Goal: Task Accomplishment & Management: Complete application form

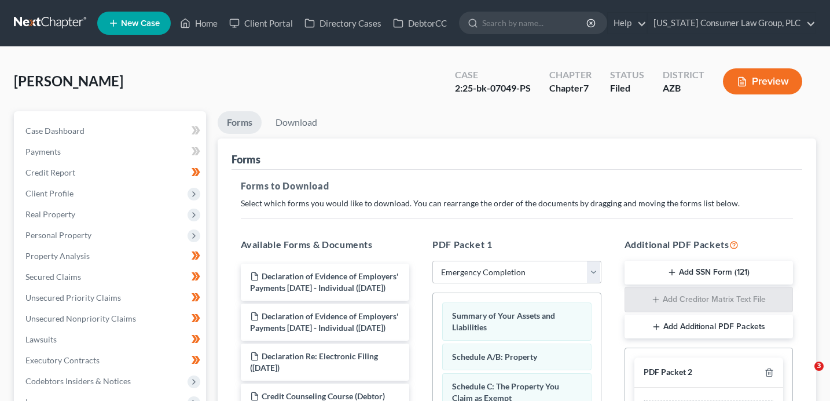
select select "6"
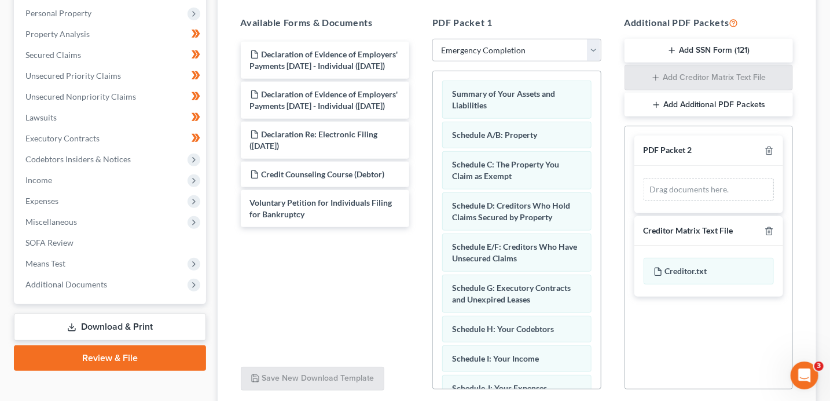
scroll to position [213, 0]
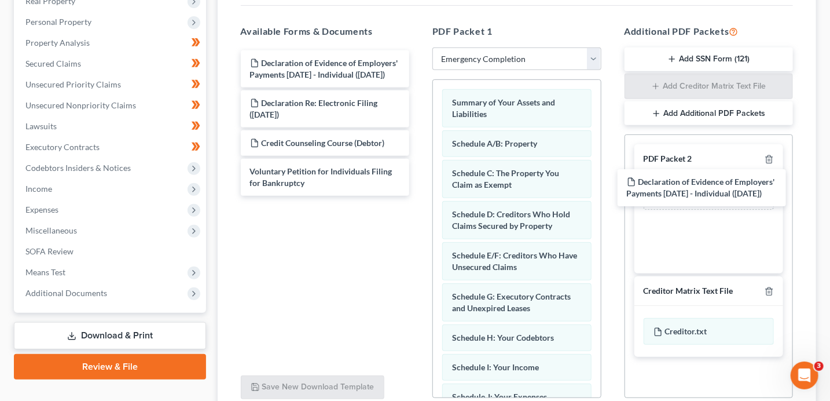
drag, startPoint x: 362, startPoint y: 70, endPoint x: 749, endPoint y: 190, distance: 405.0
click at [419, 191] on div "Declaration of Evidence of Employers' Payments Within 60 Days - Individual (08/…" at bounding box center [326, 122] width 188 height 145
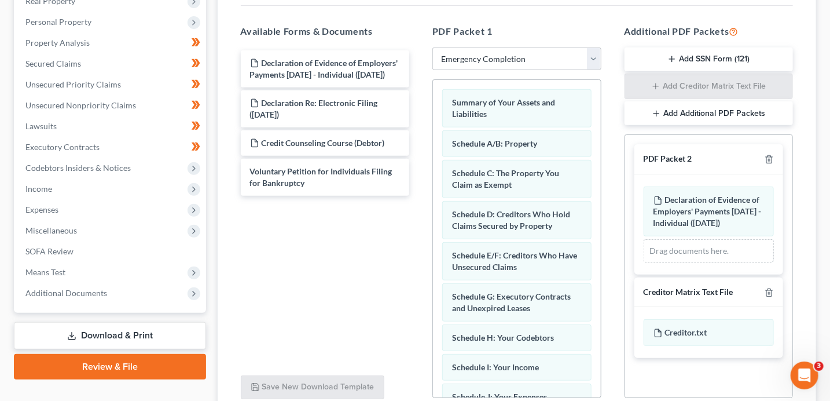
scroll to position [313, 0]
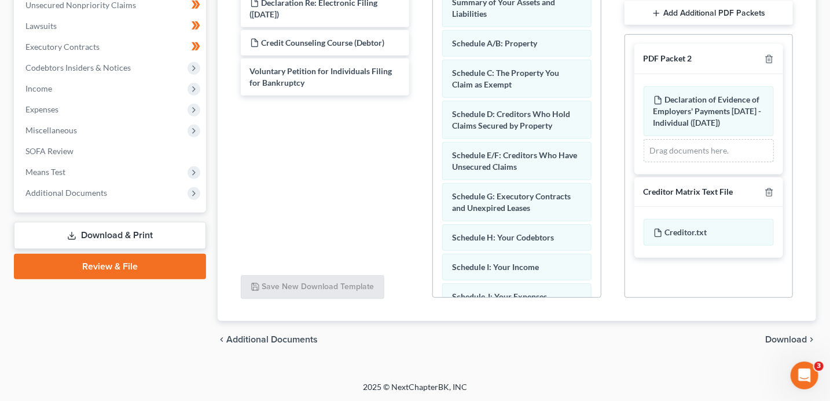
click at [790, 338] on span "Download" at bounding box center [787, 339] width 42 height 9
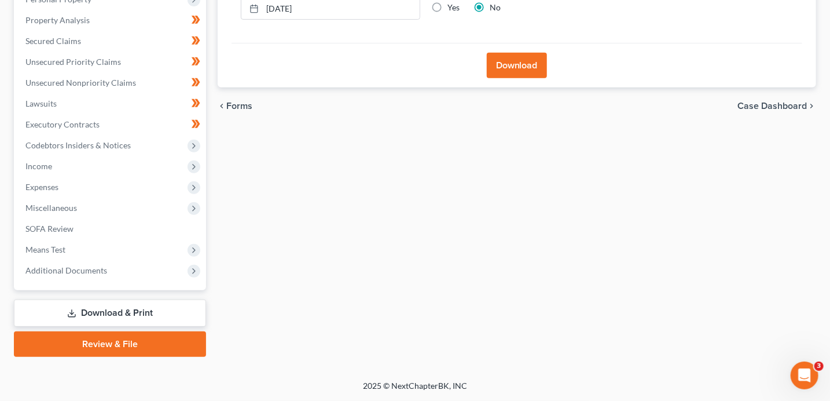
scroll to position [235, 0]
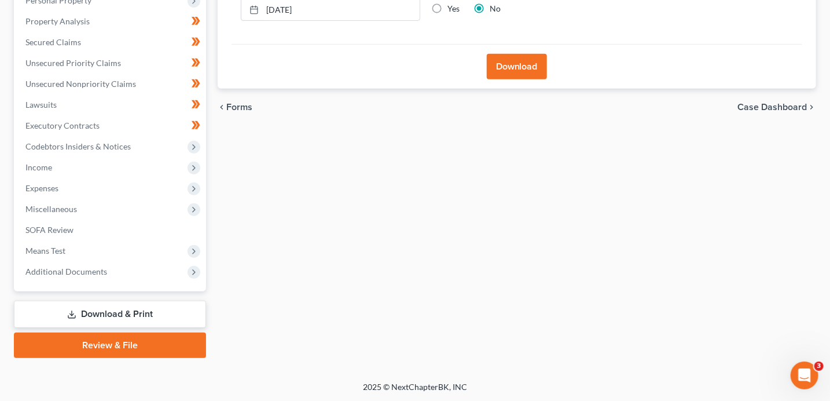
click at [521, 69] on button "Download" at bounding box center [517, 66] width 60 height 25
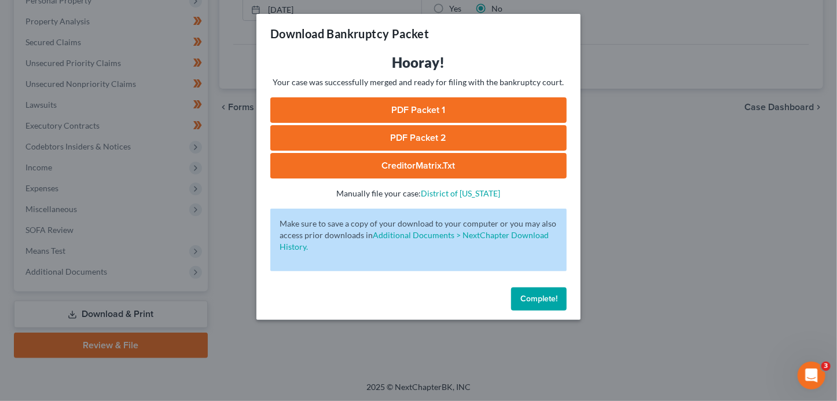
click at [491, 112] on link "PDF Packet 1" at bounding box center [418, 109] width 297 height 25
click at [430, 140] on link "PDF Packet 2" at bounding box center [418, 137] width 297 height 25
click at [429, 168] on link "CreditorMatrix.txt" at bounding box center [418, 165] width 297 height 25
click at [542, 301] on span "Complete!" at bounding box center [539, 299] width 37 height 10
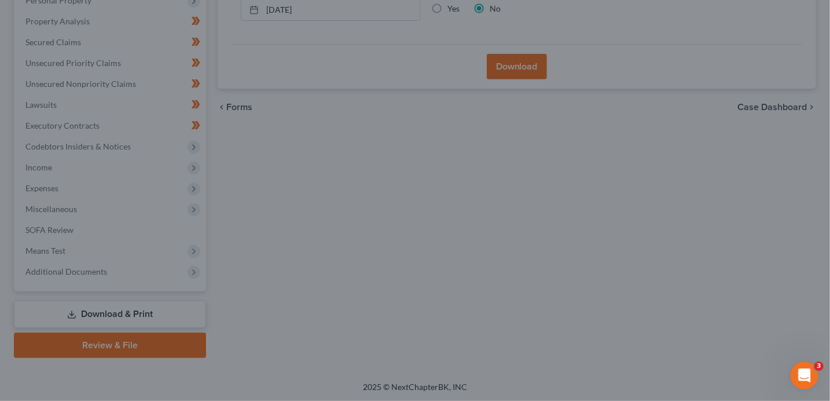
scroll to position [0, 0]
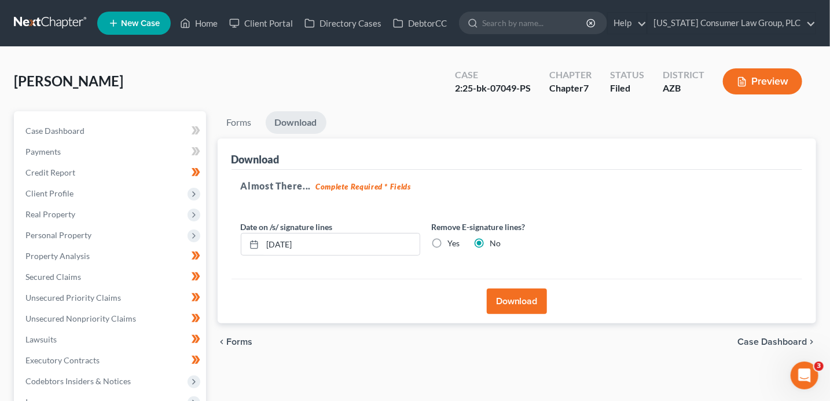
click at [531, 80] on div "Case" at bounding box center [493, 74] width 76 height 13
drag, startPoint x: 526, startPoint y: 88, endPoint x: 457, endPoint y: 88, distance: 68.9
click at [457, 88] on div "Case 2:25-bk-07049-PS" at bounding box center [493, 82] width 94 height 34
copy div "2:25-bk-07049-PS"
click at [203, 23] on link "Home" at bounding box center [198, 23] width 49 height 21
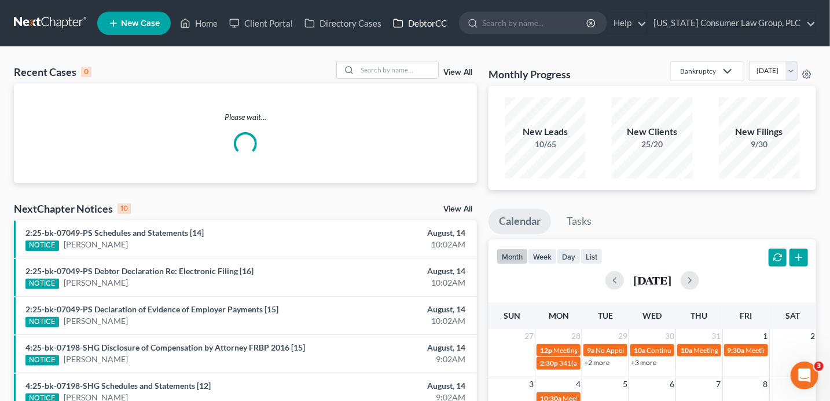
click at [407, 23] on link "DebtorCC" at bounding box center [419, 23] width 65 height 21
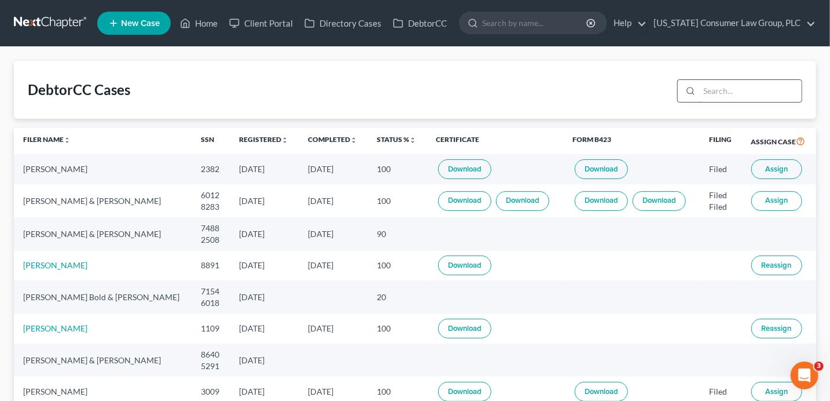
click at [721, 89] on input "search" at bounding box center [751, 91] width 103 height 22
type input "ecf"
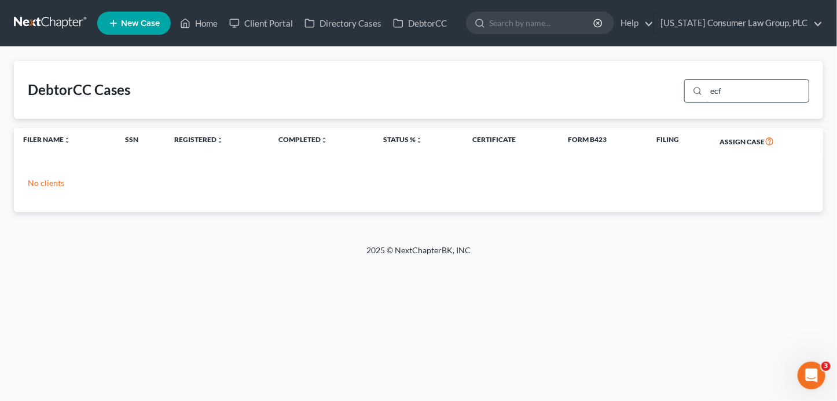
drag, startPoint x: 726, startPoint y: 95, endPoint x: 691, endPoint y: 89, distance: 34.8
click at [691, 89] on div "ecf" at bounding box center [747, 90] width 125 height 23
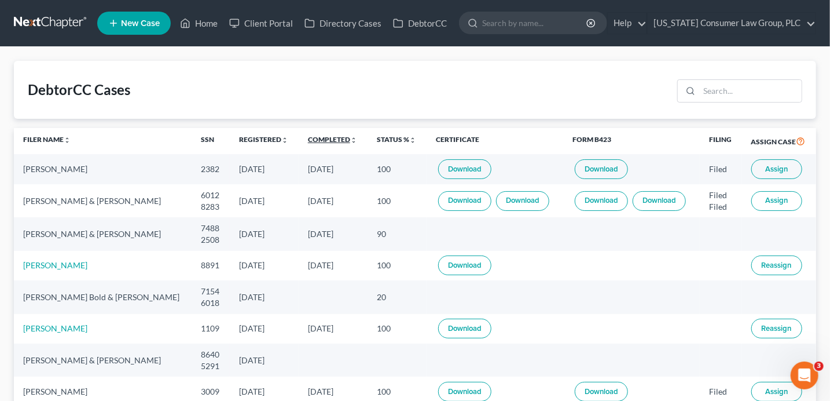
click at [328, 140] on link "Completed unfold_more expand_more expand_less" at bounding box center [332, 139] width 49 height 9
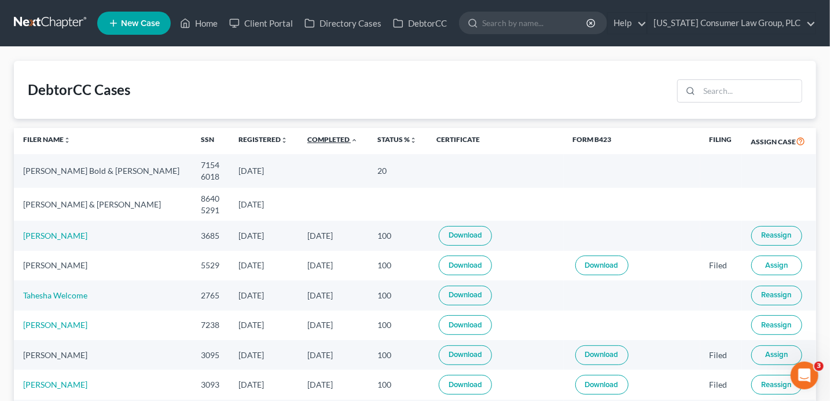
click at [328, 140] on link "Completed unfold_more expand_more expand_less" at bounding box center [333, 139] width 50 height 9
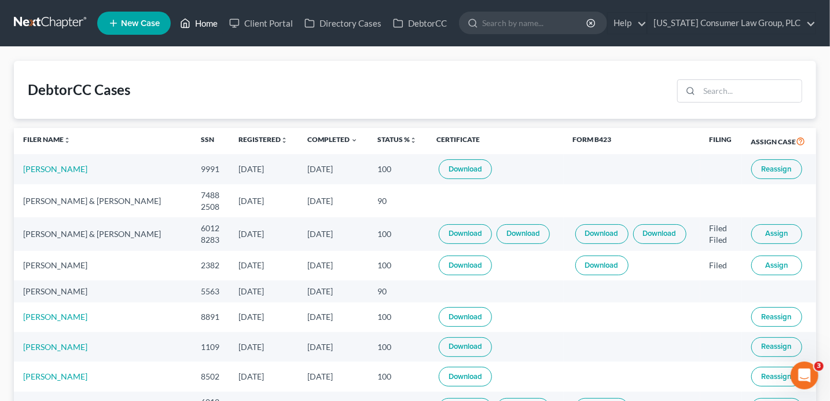
click at [206, 25] on link "Home" at bounding box center [198, 23] width 49 height 21
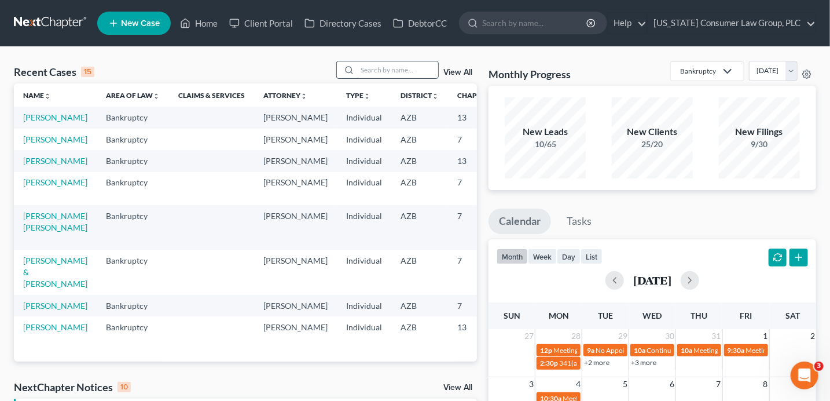
click at [368, 62] on input "search" at bounding box center [397, 69] width 81 height 17
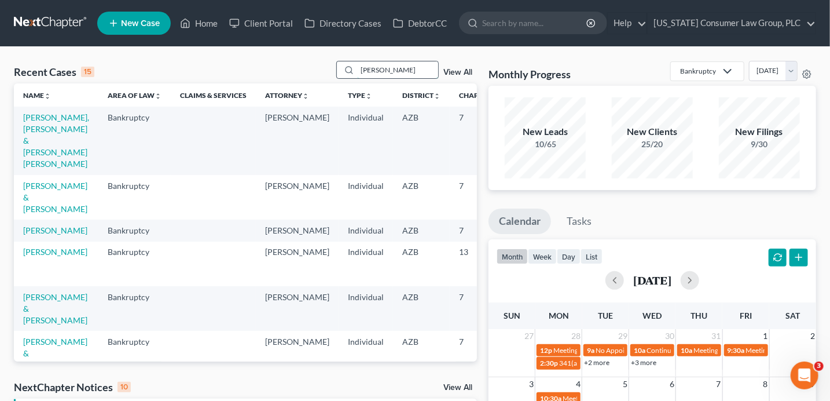
click at [387, 68] on input "daniel" at bounding box center [397, 69] width 81 height 17
drag, startPoint x: 387, startPoint y: 68, endPoint x: 332, endPoint y: 65, distance: 55.1
click at [333, 67] on div "Recent Cases 15 daniel View All" at bounding box center [245, 72] width 463 height 23
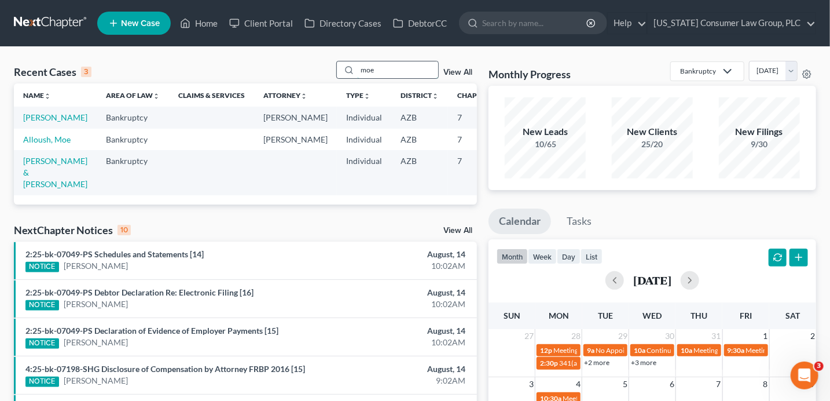
click at [396, 71] on input "moe" at bounding box center [397, 69] width 81 height 17
drag, startPoint x: 395, startPoint y: 71, endPoint x: 353, endPoint y: 67, distance: 42.4
click at [353, 67] on div "moe" at bounding box center [387, 70] width 103 height 18
type input "luckett"
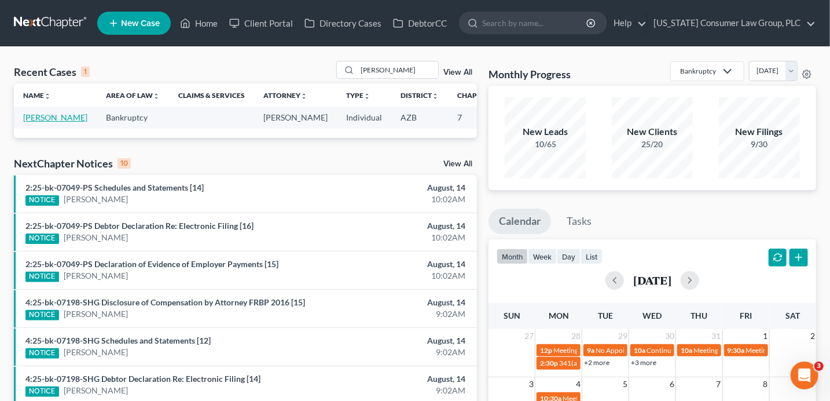
click at [33, 122] on link "[PERSON_NAME]" at bounding box center [55, 117] width 64 height 10
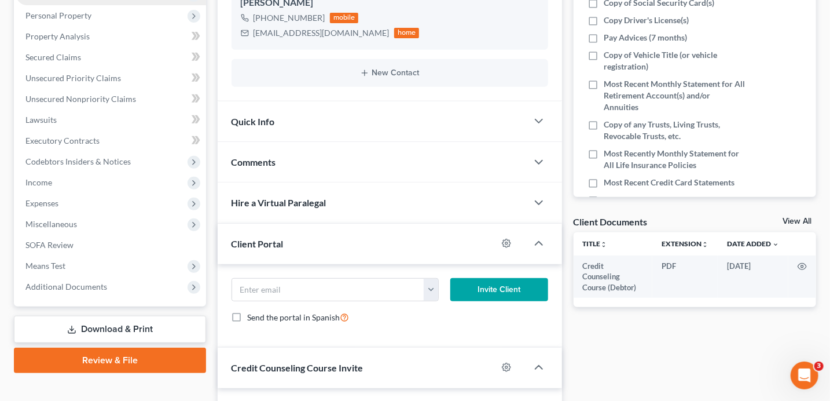
scroll to position [246, 0]
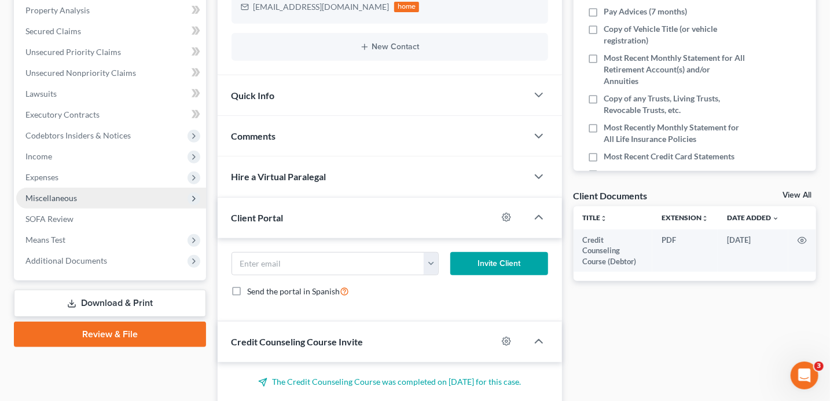
click at [82, 200] on span "Miscellaneous" at bounding box center [111, 198] width 190 height 21
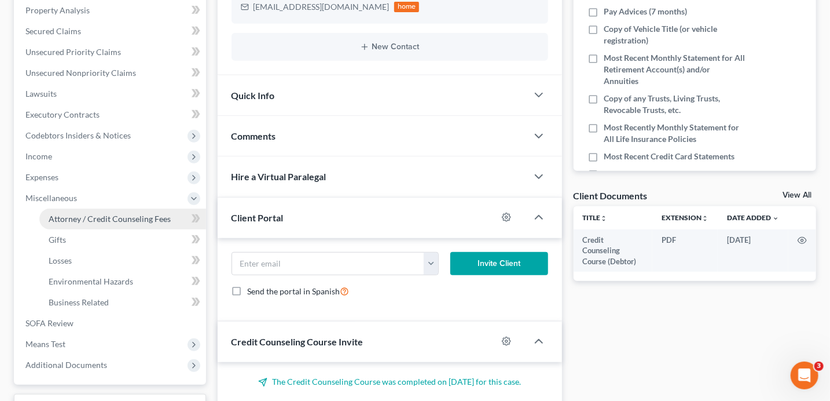
click at [98, 212] on link "Attorney / Credit Counseling Fees" at bounding box center [122, 218] width 167 height 21
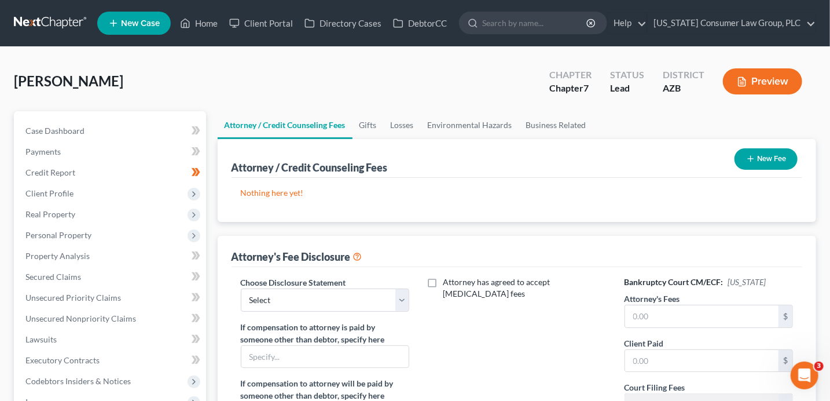
click at [776, 160] on button "New Fee" at bounding box center [766, 158] width 63 height 21
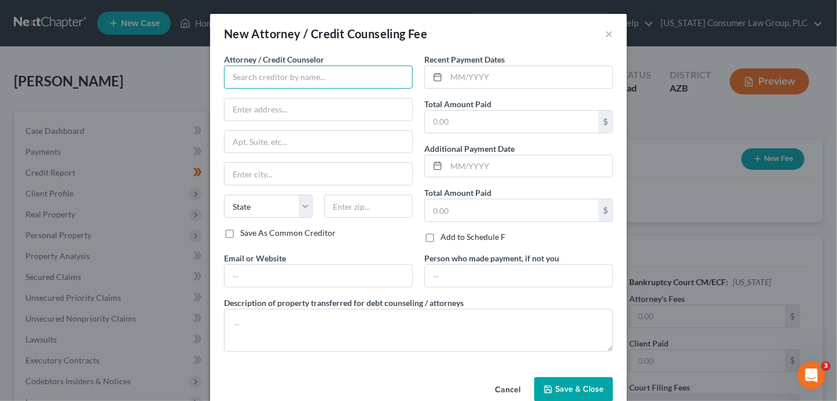
click at [298, 72] on input "text" at bounding box center [318, 76] width 189 height 23
type input "[US_STATE] Consumer Law Group, PLC"
type input "2350 East Germann Road, Suite 38"
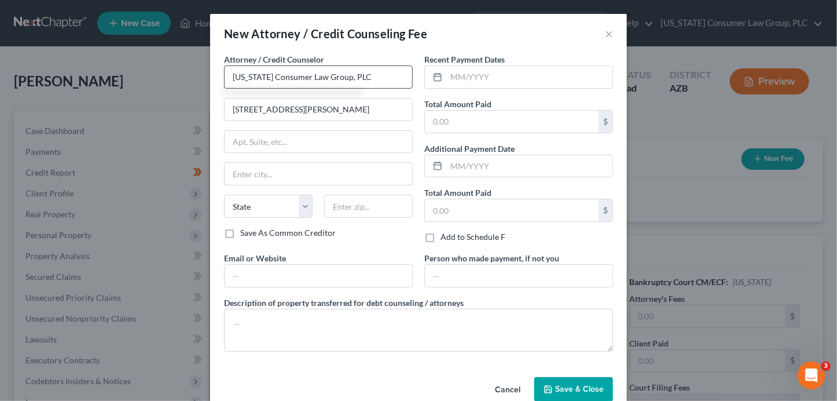
type input "Chandler"
select select "3"
type input "85286"
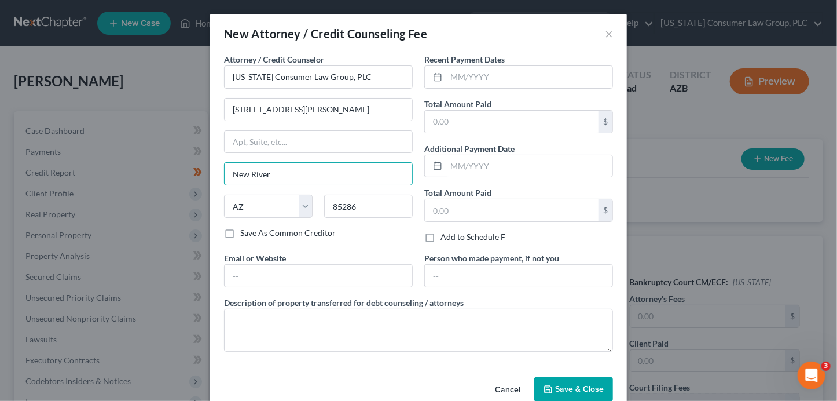
drag, startPoint x: 286, startPoint y: 175, endPoint x: 192, endPoint y: 157, distance: 96.1
click at [197, 166] on div "New Attorney / Credit Counseling Fee × Attorney / Credit Counselor * Arizona Co…" at bounding box center [418, 200] width 837 height 401
type input "Chandler"
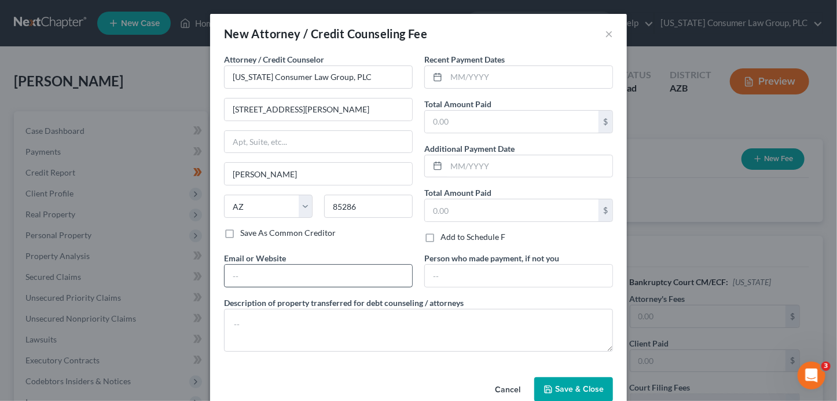
drag, startPoint x: 281, startPoint y: 292, endPoint x: 279, endPoint y: 282, distance: 10.7
click at [281, 292] on div "Attorney / Credit Counselor * Arizona Consumer Law Group, PLC 2350 East Germann…" at bounding box center [418, 207] width 401 height 308
click at [277, 281] on input "text" at bounding box center [319, 276] width 188 height 22
type input "www.skibalaw.com"
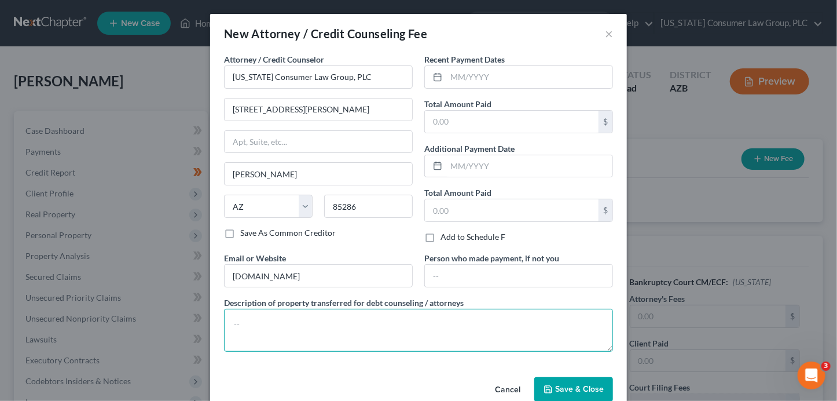
click at [262, 327] on textarea at bounding box center [418, 330] width 389 height 43
type textarea ";"
paste textarea "Filing fee: $338.00"
type textarea "Filing fee: $338.00"
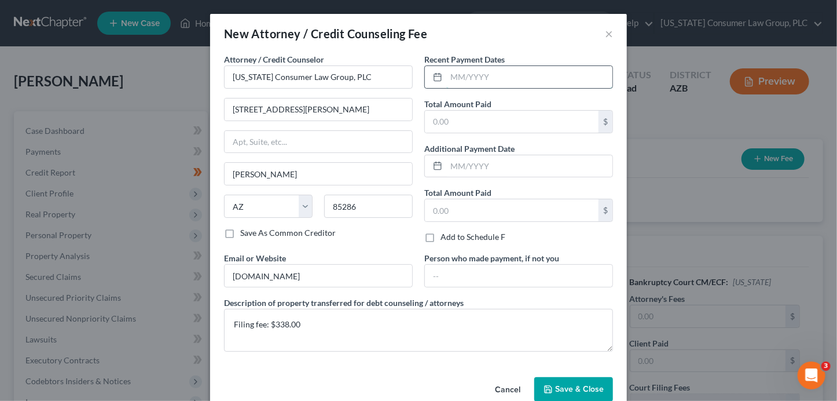
click at [465, 77] on input "text" at bounding box center [529, 77] width 166 height 22
type input "08/2025"
click at [467, 124] on input "text" at bounding box center [512, 122] width 174 height 22
type input "2,950"
click at [471, 158] on input "text" at bounding box center [529, 166] width 166 height 22
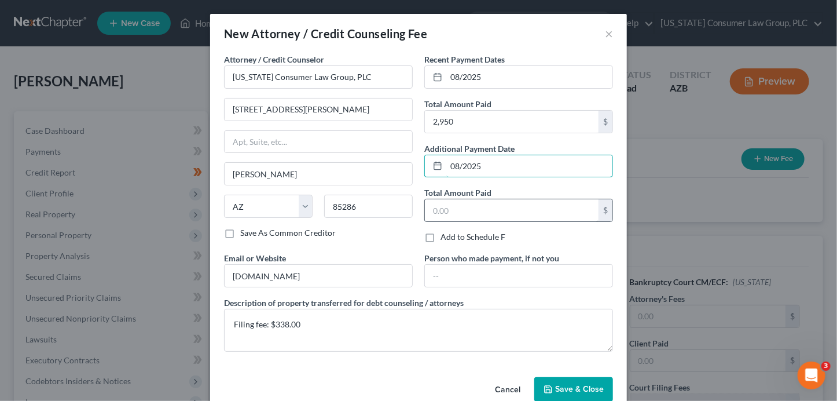
type input "08/2025"
click at [457, 206] on input "text" at bounding box center [512, 210] width 174 height 22
type input "338"
drag, startPoint x: 572, startPoint y: 382, endPoint x: 550, endPoint y: 360, distance: 30.7
click at [571, 381] on button "Save & Close" at bounding box center [574, 389] width 79 height 24
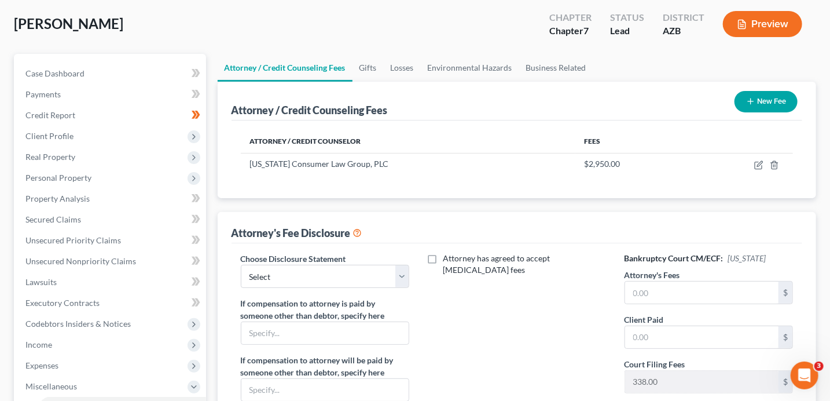
scroll to position [109, 0]
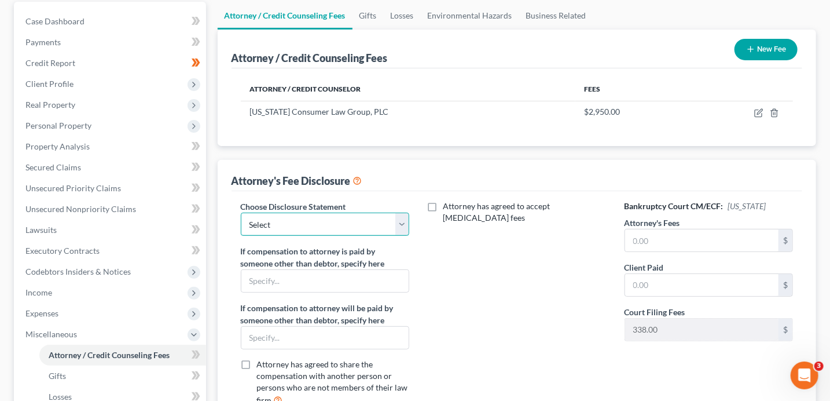
click at [324, 226] on select "Select Brashear Hansen Hurtado Disclosure Mendoza Booth Disclosure Farmer Discl…" at bounding box center [325, 224] width 169 height 23
select select "18"
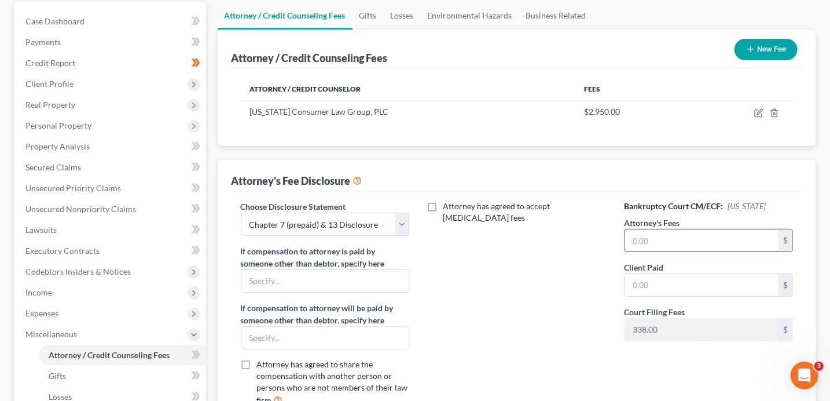
click at [659, 235] on input "text" at bounding box center [702, 240] width 154 height 22
type input "2,950"
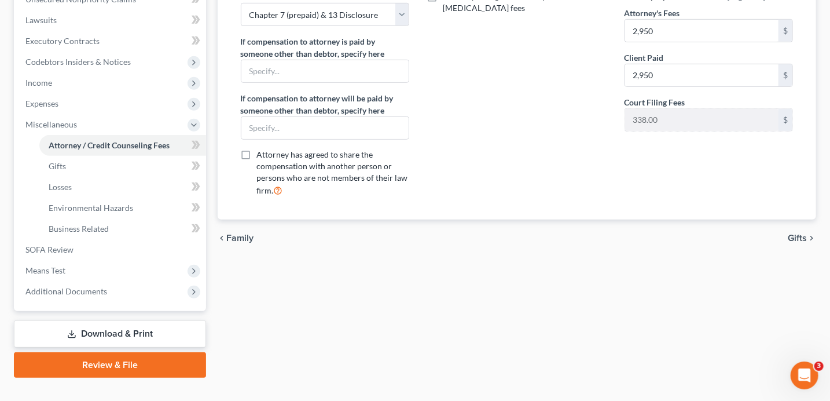
scroll to position [262, 0]
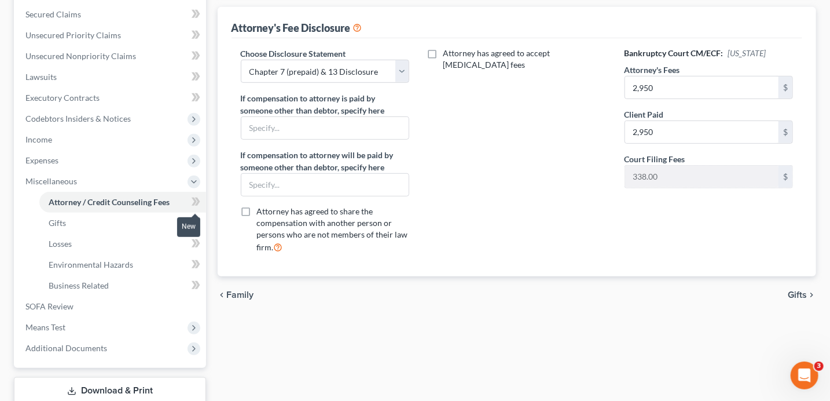
click at [196, 201] on icon at bounding box center [196, 202] width 9 height 14
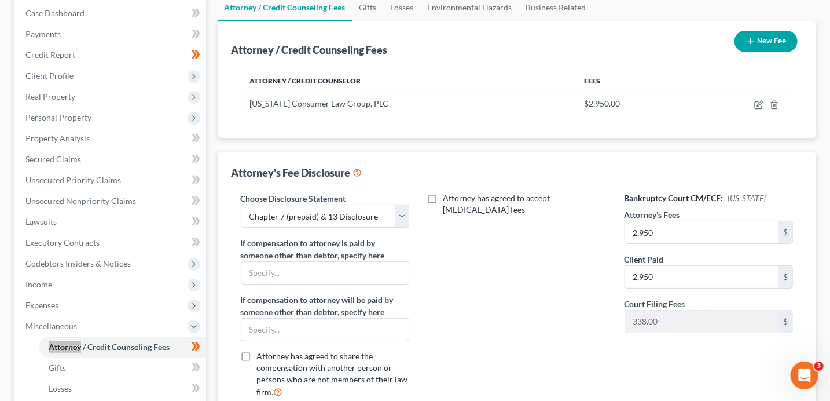
scroll to position [117, 0]
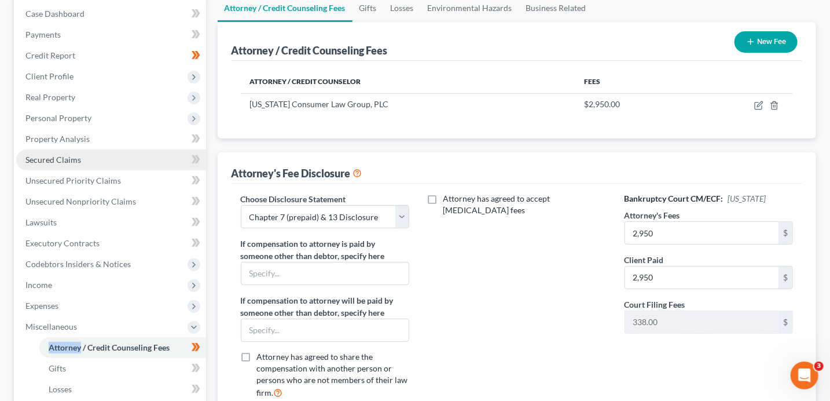
click at [66, 158] on span "Secured Claims" at bounding box center [53, 160] width 56 height 10
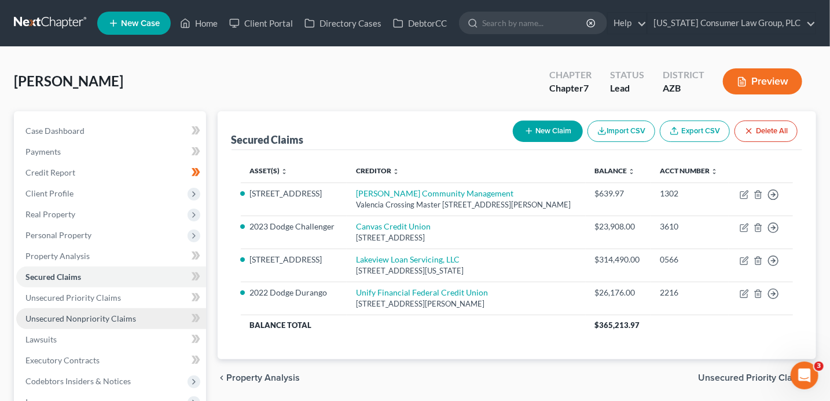
click at [80, 323] on link "Unsecured Nonpriority Claims" at bounding box center [111, 318] width 190 height 21
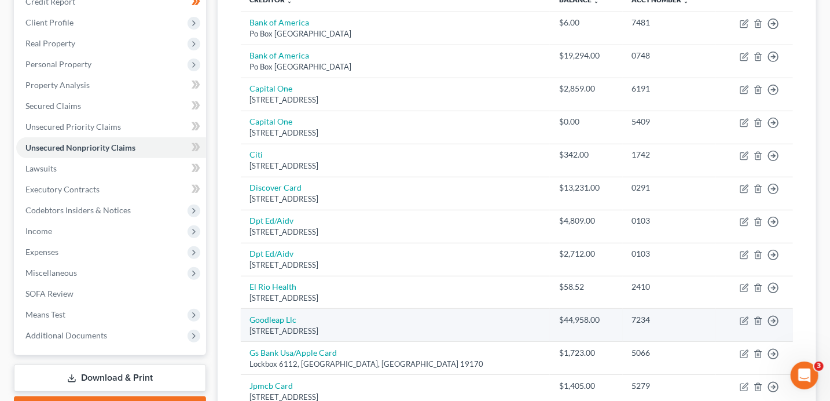
scroll to position [173, 0]
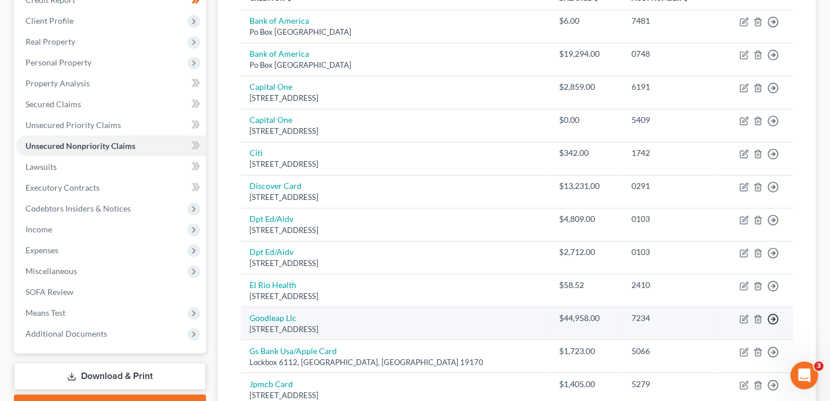
click at [774, 28] on icon "button" at bounding box center [774, 22] width 12 height 12
click at [715, 324] on link "Move to D" at bounding box center [720, 328] width 97 height 20
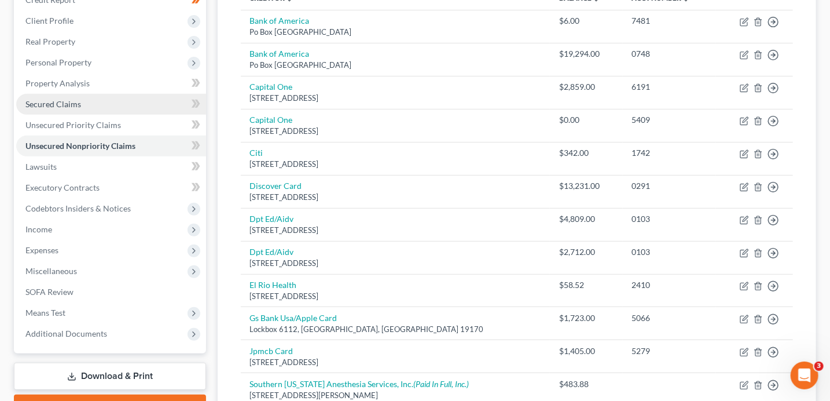
click at [74, 105] on span "Secured Claims" at bounding box center [53, 104] width 56 height 10
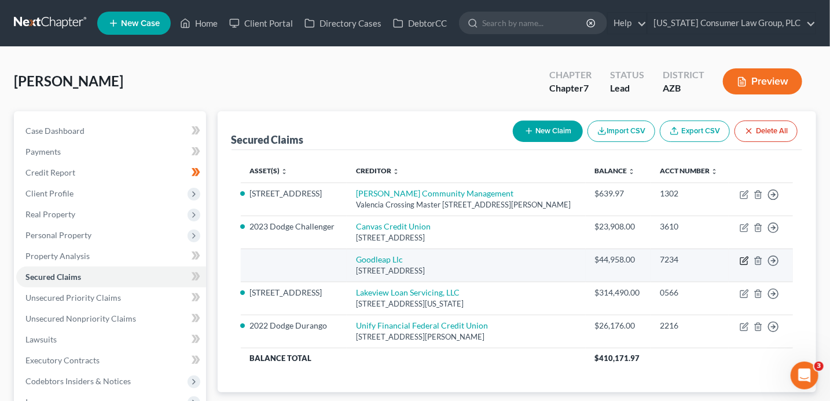
click at [748, 265] on icon "button" at bounding box center [744, 260] width 9 height 9
select select "4"
select select "0"
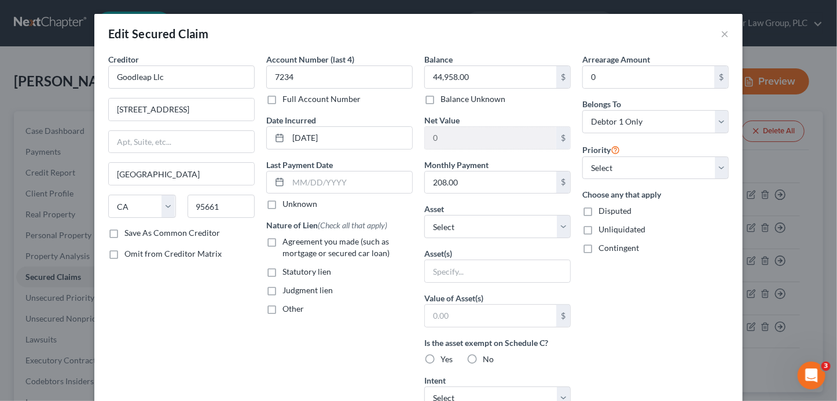
click at [347, 243] on span "Agreement you made (such as mortgage or secured car loan)" at bounding box center [336, 246] width 107 height 21
click at [295, 243] on input "Agreement you made (such as mortgage or secured car loan)" at bounding box center [291, 240] width 8 height 8
checkbox input "true"
click at [503, 226] on select "Select Other Multiple Assets Bank of America 5047 (Savings Account) - $0.0 Citi…" at bounding box center [497, 226] width 147 height 23
select select "9"
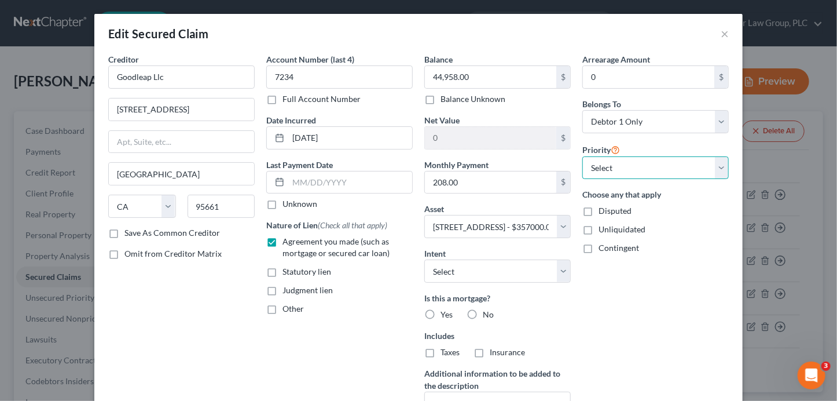
click at [628, 170] on select "Select 3rd 4th 5th 6th 7th 8th 9th 10th 11th 12th 13th 14th 15th 16th 17th 18th…" at bounding box center [656, 167] width 147 height 23
select select "0"
click at [491, 270] on select "Select Surrender Redeem Reaffirm Avoid Other" at bounding box center [497, 270] width 147 height 23
select select "4"
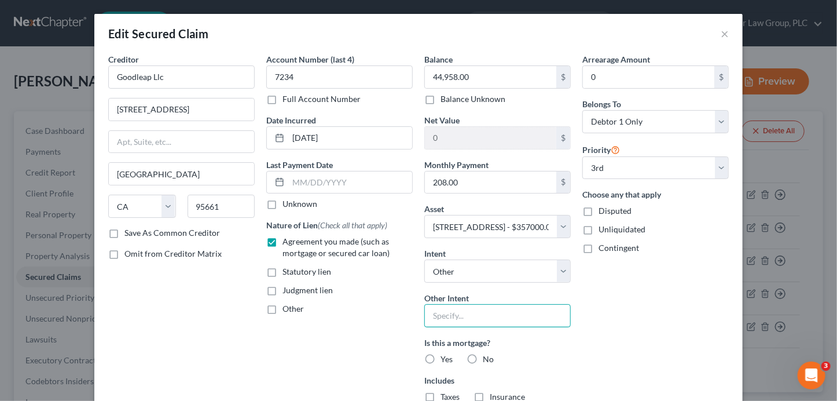
click at [483, 313] on input "text" at bounding box center [497, 315] width 147 height 23
type input "Retain and continue to pay"
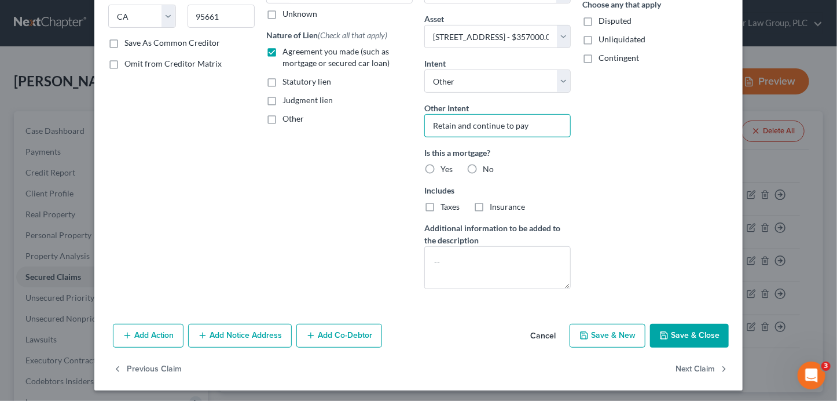
scroll to position [192, 0]
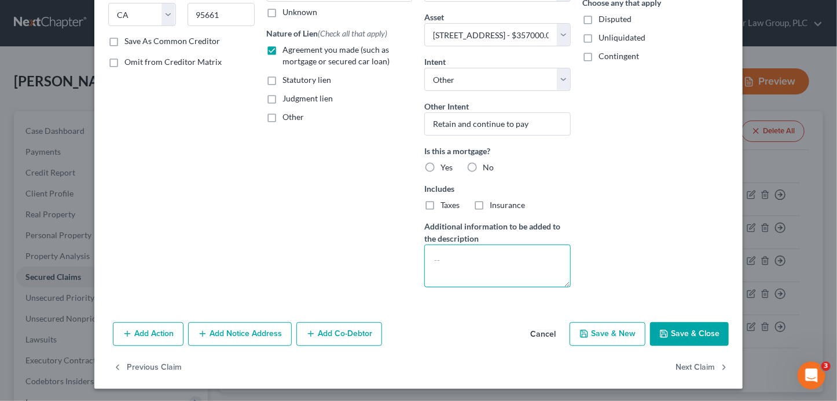
click at [506, 275] on textarea at bounding box center [497, 265] width 147 height 43
type textarea "Solar"
click at [461, 159] on div "Is this a mortgage? Yes No" at bounding box center [497, 159] width 147 height 28
click at [483, 165] on label "No" at bounding box center [488, 168] width 11 height 12
click at [488, 165] on input "No" at bounding box center [492, 166] width 8 height 8
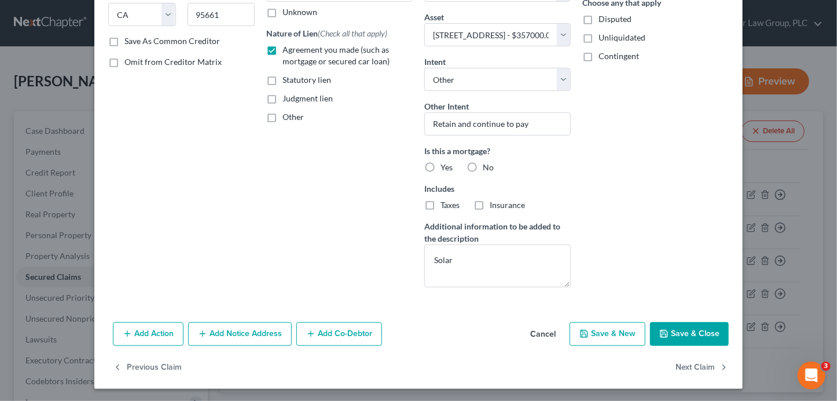
radio input "true"
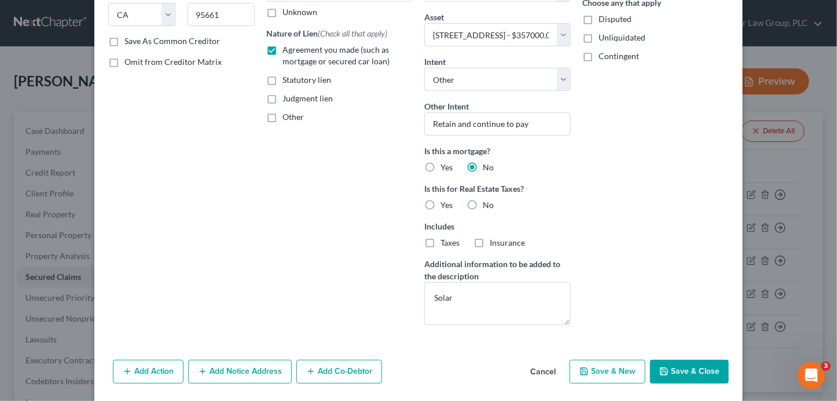
click at [483, 202] on label "No" at bounding box center [488, 205] width 11 height 12
click at [488, 202] on input "No" at bounding box center [492, 203] width 8 height 8
radio input "true"
drag, startPoint x: 678, startPoint y: 365, endPoint x: 632, endPoint y: 350, distance: 48.2
click at [678, 365] on button "Save & Close" at bounding box center [689, 372] width 79 height 24
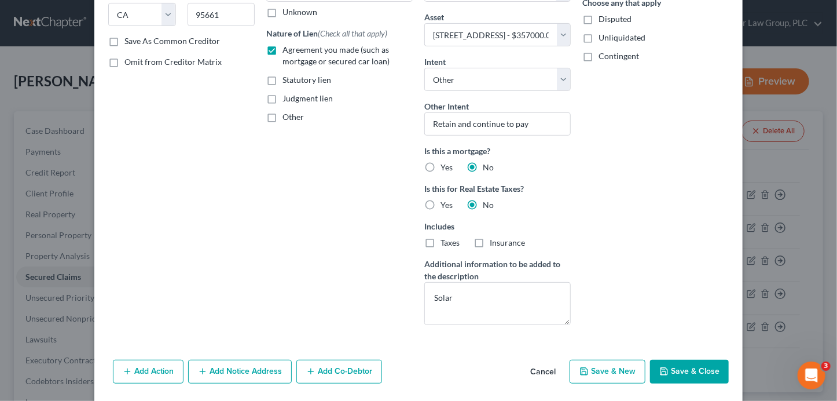
select select
select select "2"
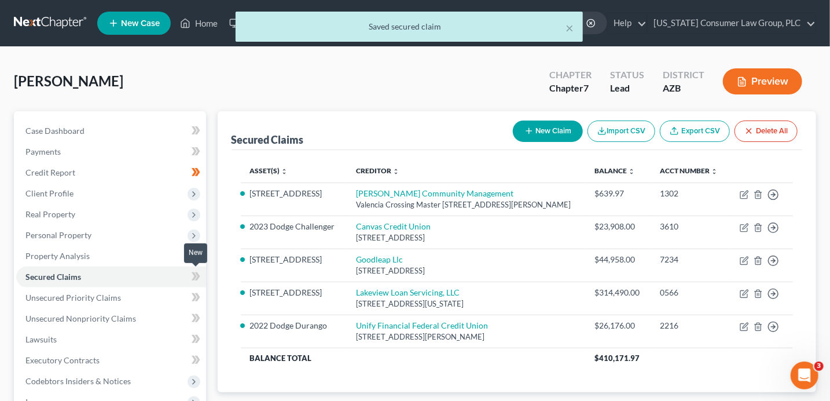
click at [202, 282] on span at bounding box center [196, 277] width 20 height 17
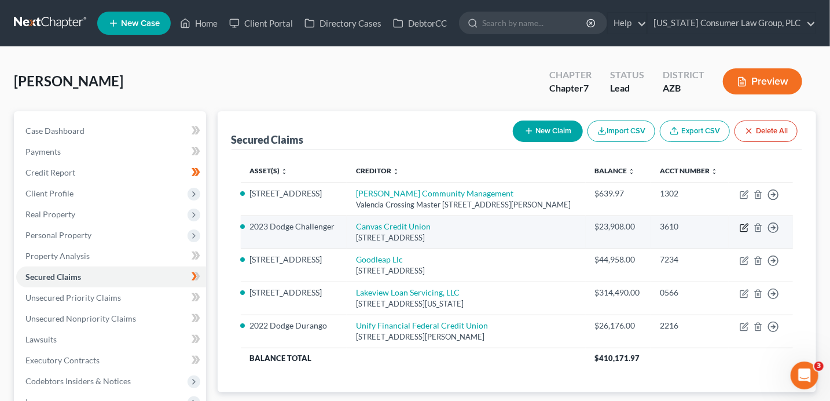
click at [746, 232] on icon "button" at bounding box center [744, 227] width 9 height 9
select select "5"
select select "2"
select select "0"
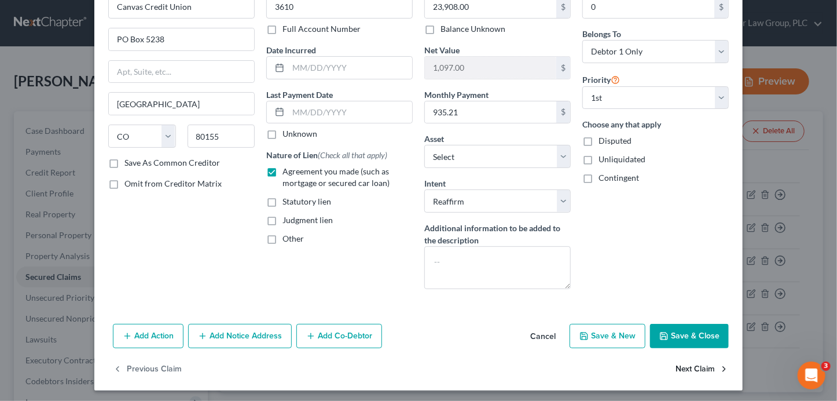
scroll to position [72, 0]
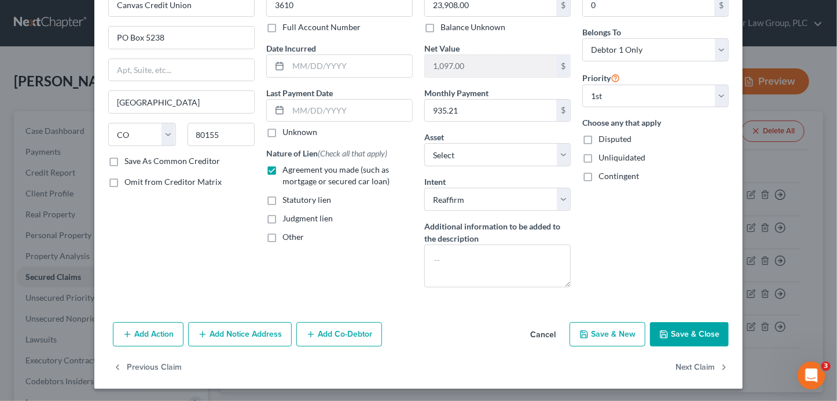
click at [693, 330] on button "Save & Close" at bounding box center [689, 334] width 79 height 24
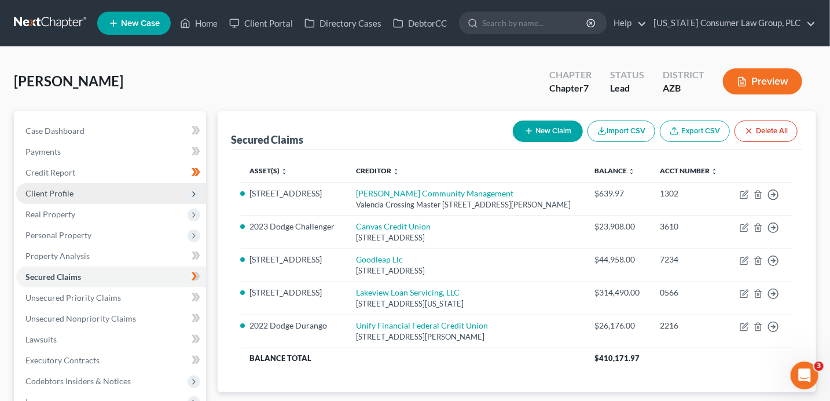
click at [78, 186] on span "Client Profile" at bounding box center [111, 193] width 190 height 21
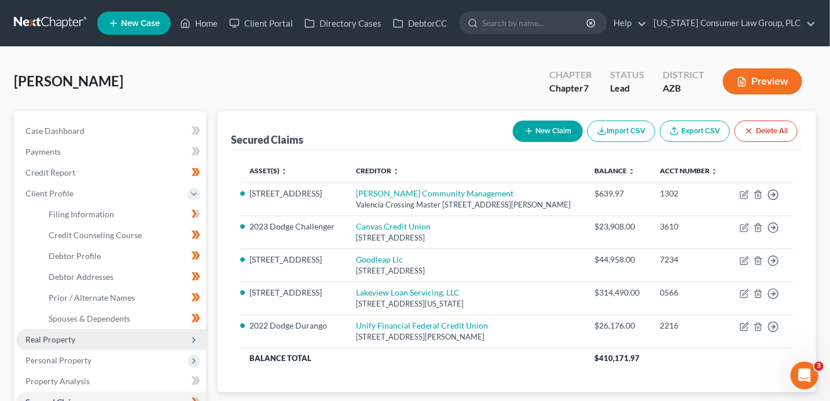
click at [90, 342] on span "Real Property" at bounding box center [111, 339] width 190 height 21
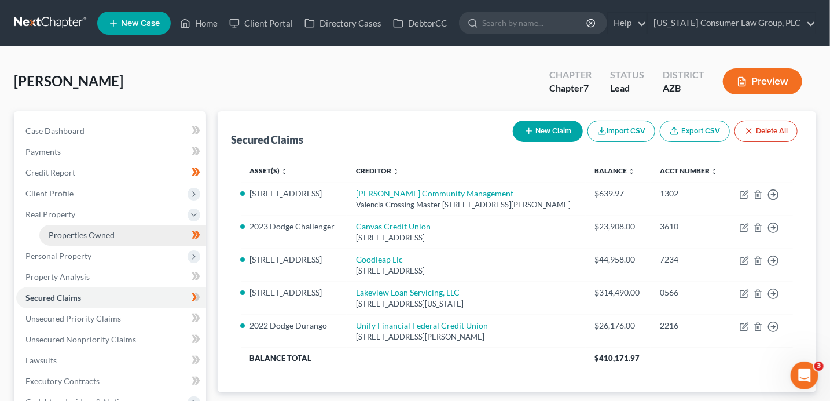
click at [128, 235] on link "Properties Owned" at bounding box center [122, 235] width 167 height 21
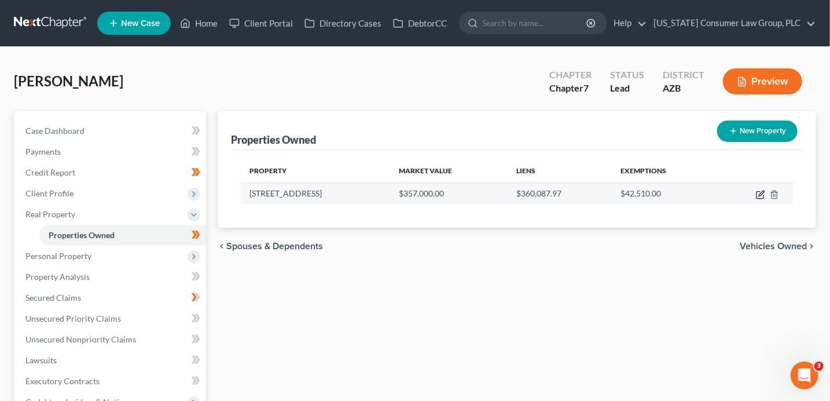
click at [762, 195] on icon "button" at bounding box center [761, 193] width 5 height 5
select select "3"
select select "0"
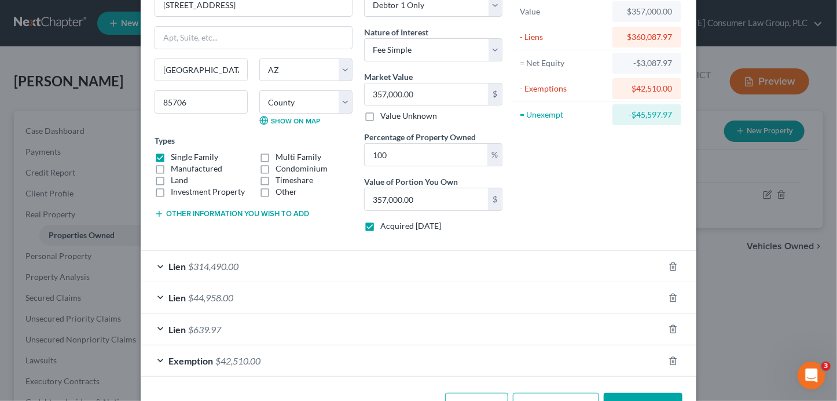
scroll to position [109, 0]
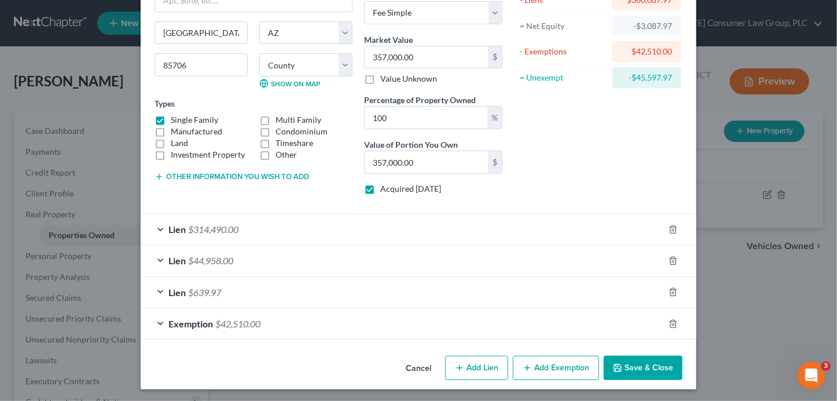
click at [676, 325] on div at bounding box center [680, 323] width 32 height 19
click at [670, 322] on icon "button" at bounding box center [673, 323] width 9 height 9
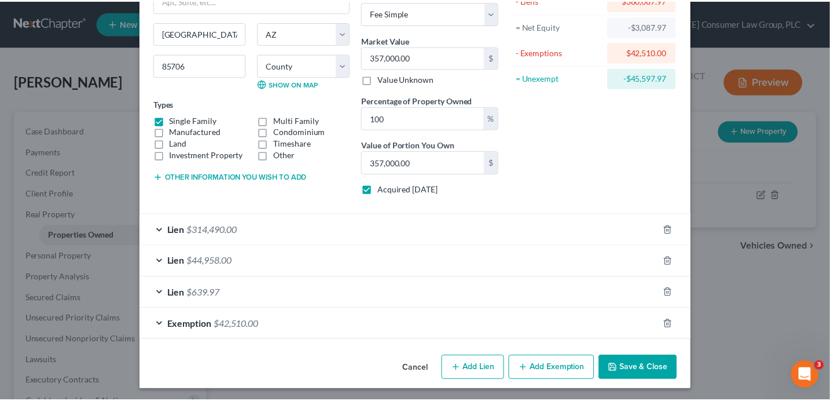
scroll to position [78, 0]
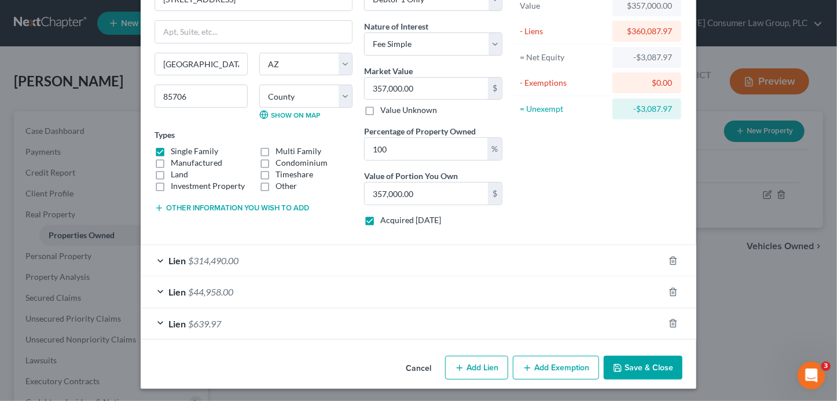
click at [654, 367] on button "Save & Close" at bounding box center [643, 368] width 79 height 24
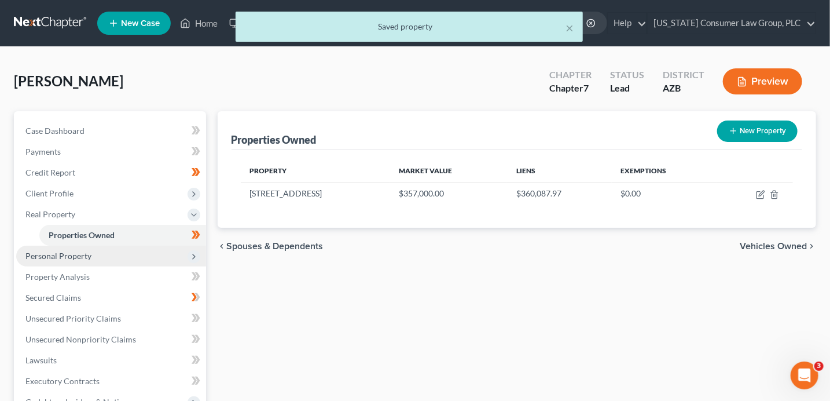
click at [122, 258] on span "Personal Property" at bounding box center [111, 256] width 190 height 21
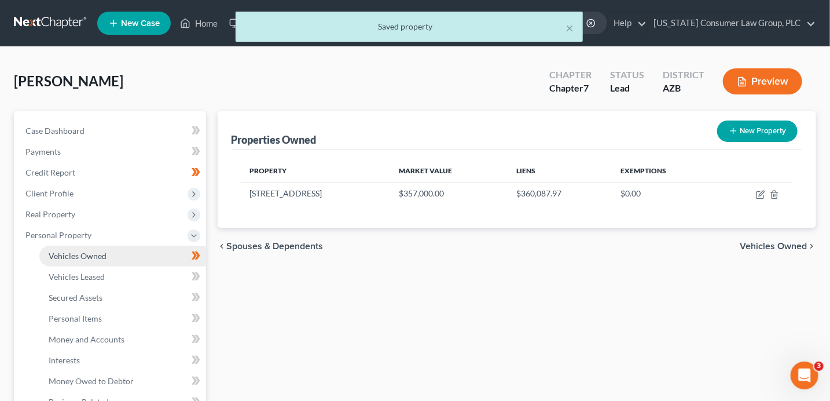
click at [127, 260] on link "Vehicles Owned" at bounding box center [122, 256] width 167 height 21
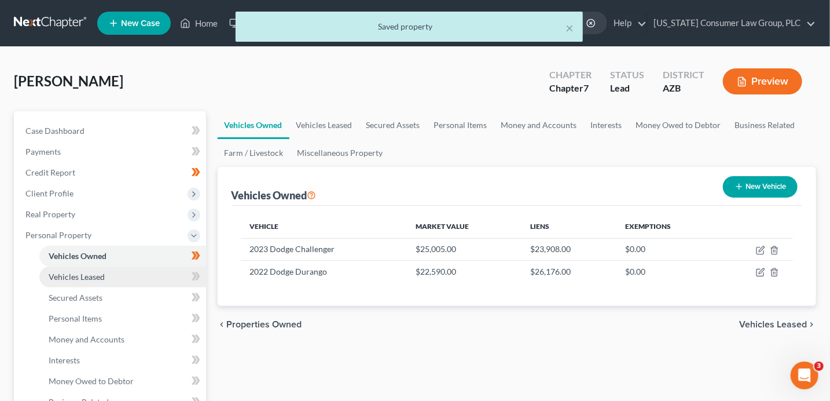
click at [135, 270] on link "Vehicles Leased" at bounding box center [122, 276] width 167 height 21
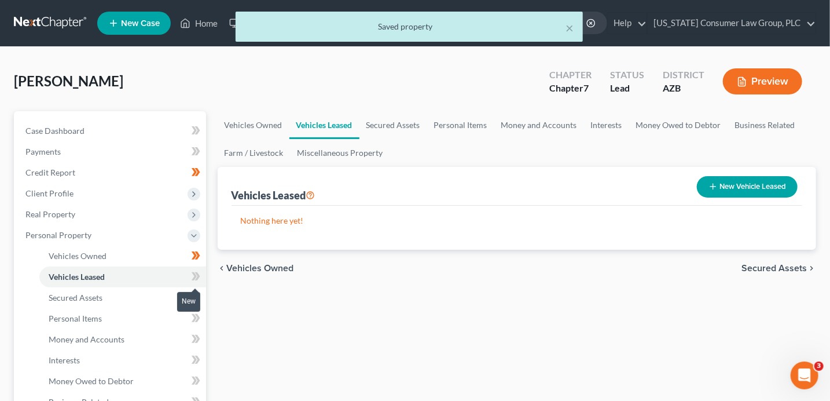
click at [200, 279] on span at bounding box center [196, 277] width 20 height 17
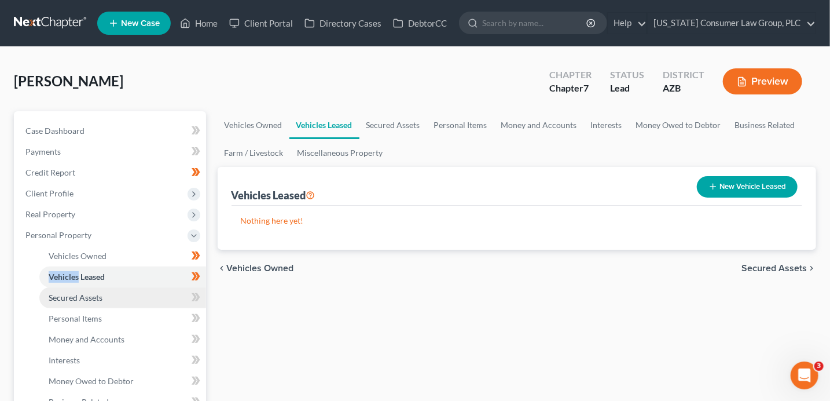
click at [141, 295] on link "Secured Assets" at bounding box center [122, 297] width 167 height 21
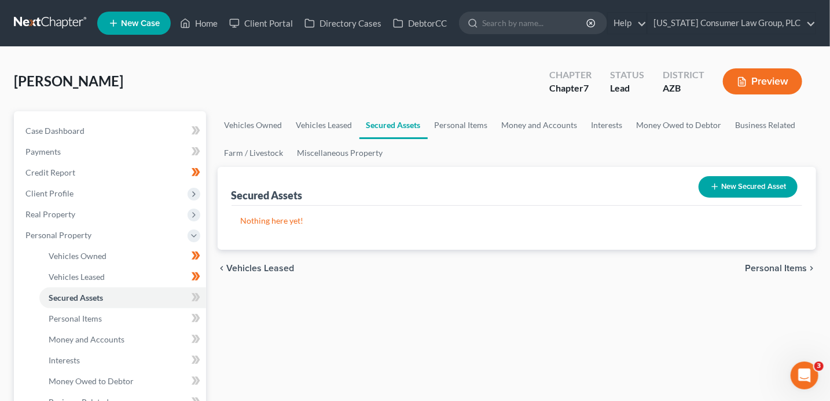
click at [196, 298] on icon at bounding box center [197, 297] width 5 height 8
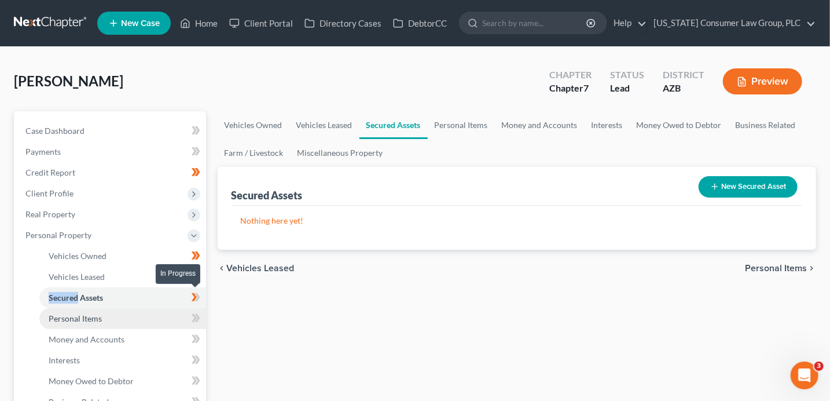
drag, startPoint x: 197, startPoint y: 298, endPoint x: 156, endPoint y: 313, distance: 43.2
click at [197, 299] on icon at bounding box center [197, 297] width 5 height 8
click at [152, 317] on link "Personal Items" at bounding box center [122, 318] width 167 height 21
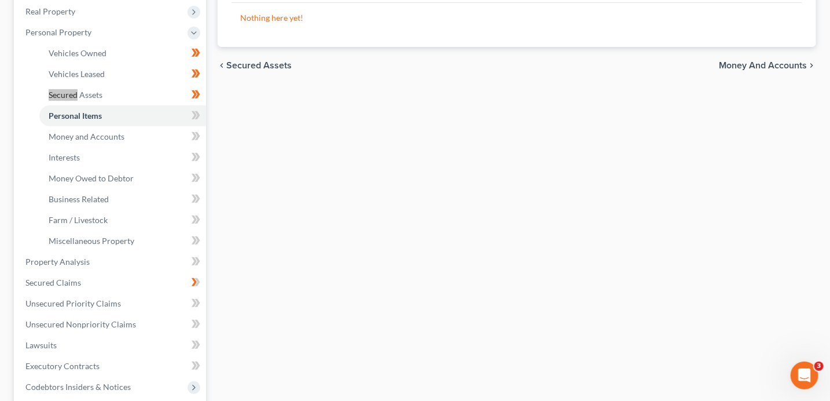
scroll to position [204, 0]
click at [63, 277] on span "Secured Claims" at bounding box center [53, 281] width 56 height 10
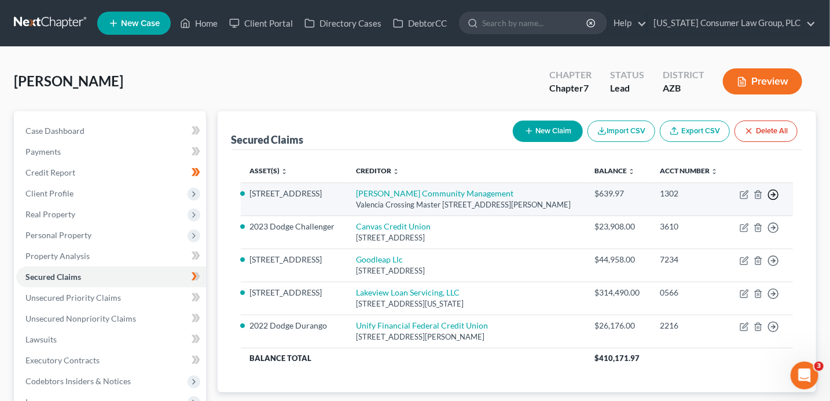
click at [772, 200] on icon "button" at bounding box center [774, 195] width 12 height 12
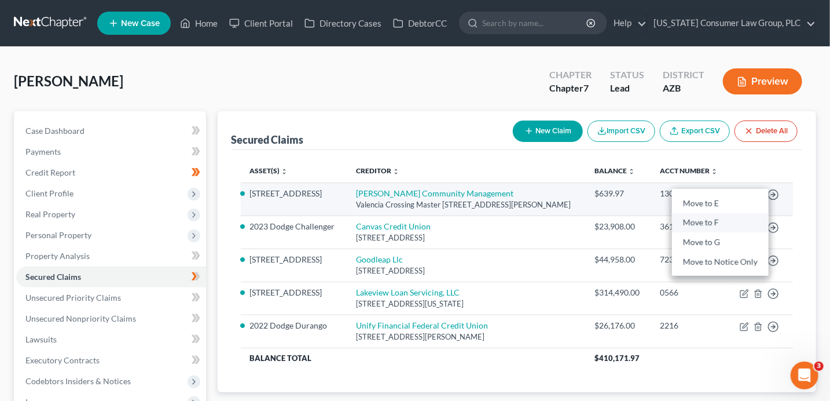
click at [727, 228] on link "Move to F" at bounding box center [720, 223] width 97 height 20
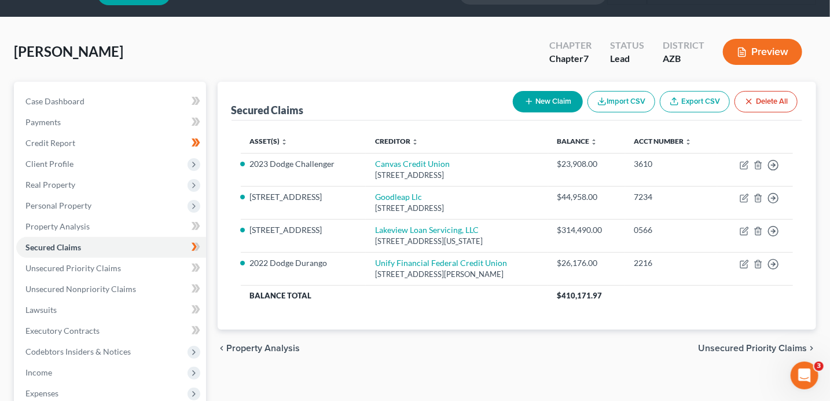
scroll to position [30, 0]
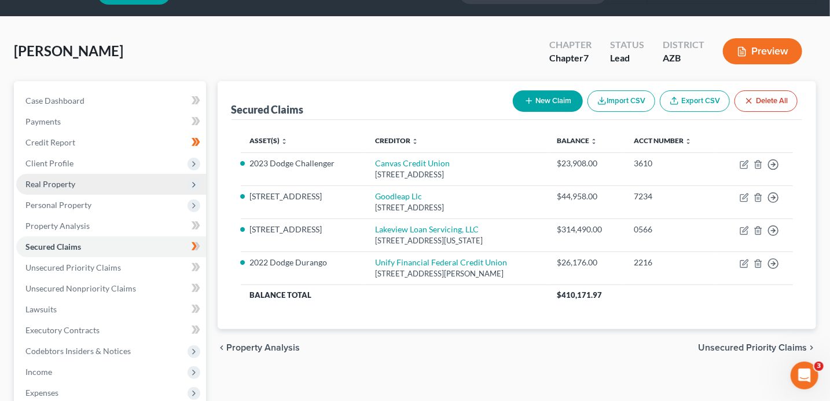
click at [83, 186] on span "Real Property" at bounding box center [111, 184] width 190 height 21
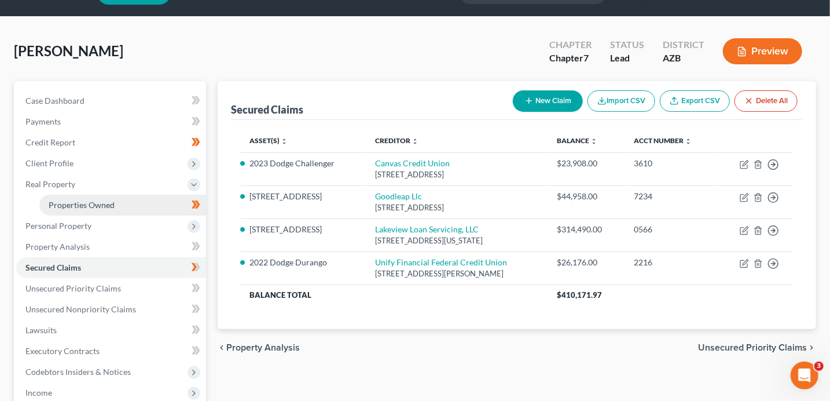
click at [94, 206] on span "Properties Owned" at bounding box center [82, 205] width 66 height 10
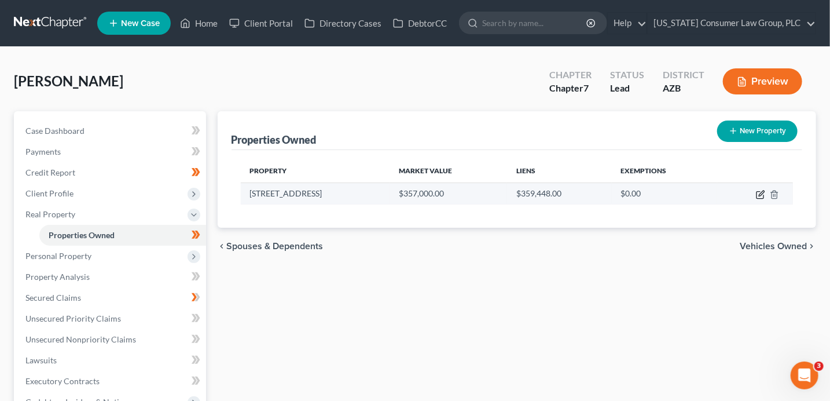
click at [759, 193] on icon "button" at bounding box center [760, 194] width 9 height 9
select select "3"
select select "10"
select select "0"
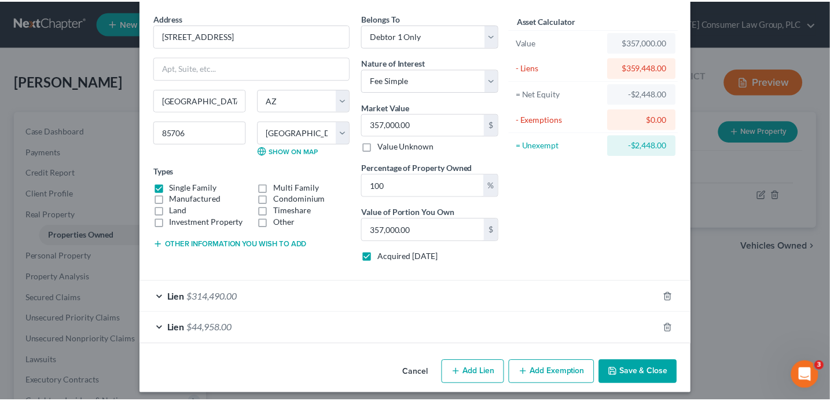
scroll to position [46, 0]
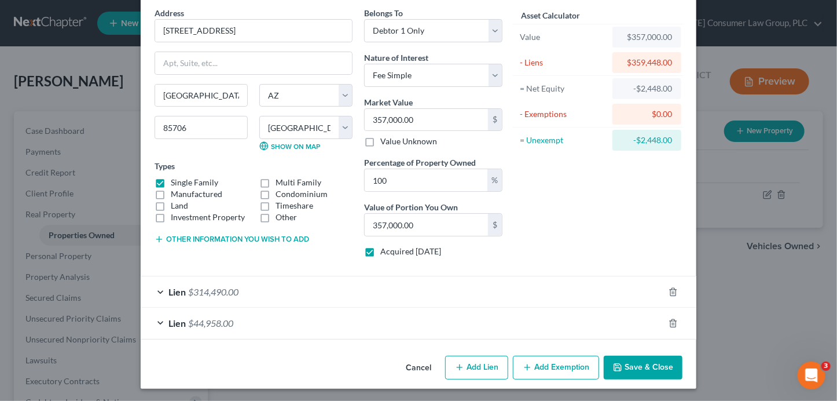
click at [633, 372] on button "Save & Close" at bounding box center [643, 368] width 79 height 24
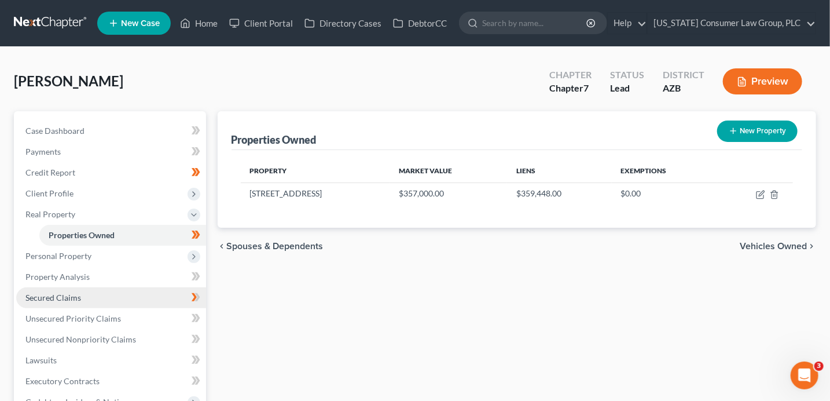
click at [96, 298] on link "Secured Claims" at bounding box center [111, 297] width 190 height 21
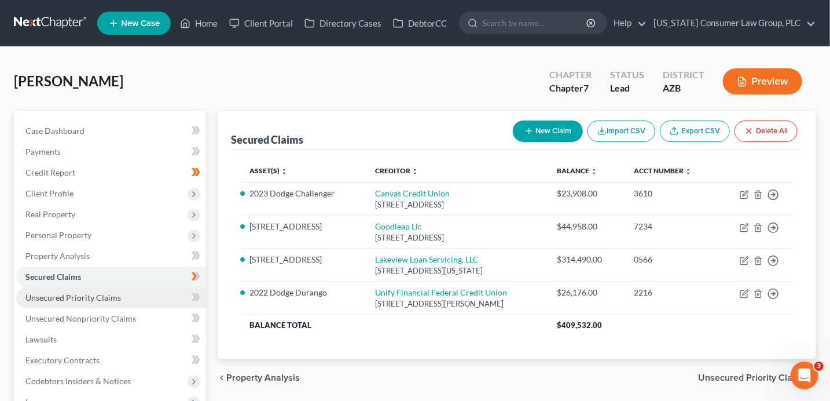
click at [108, 292] on span "Unsecured Priority Claims" at bounding box center [73, 297] width 96 height 10
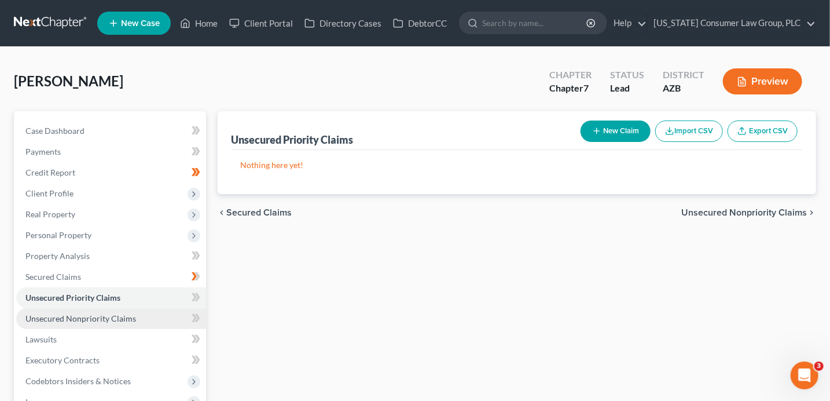
click at [119, 316] on span "Unsecured Nonpriority Claims" at bounding box center [80, 318] width 111 height 10
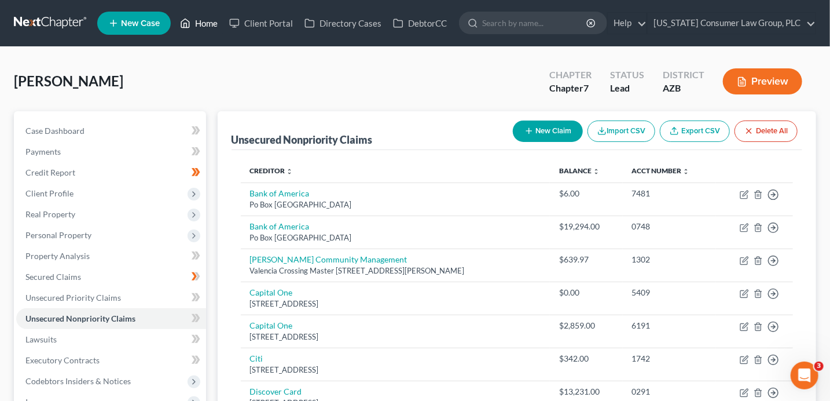
click at [211, 19] on link "Home" at bounding box center [198, 23] width 49 height 21
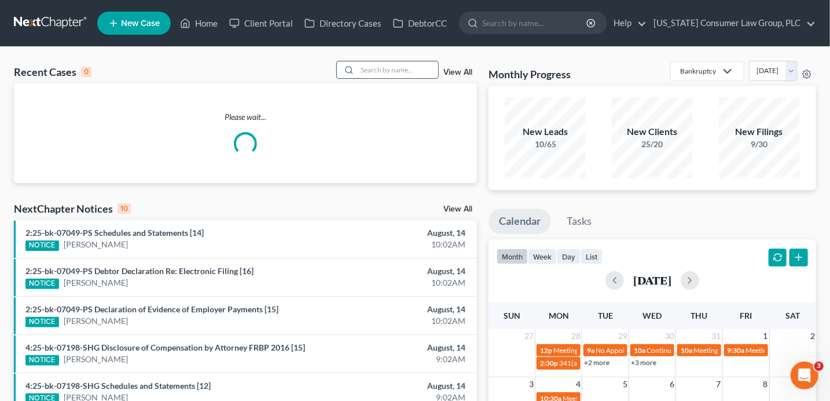
click at [389, 71] on input "search" at bounding box center [397, 69] width 81 height 17
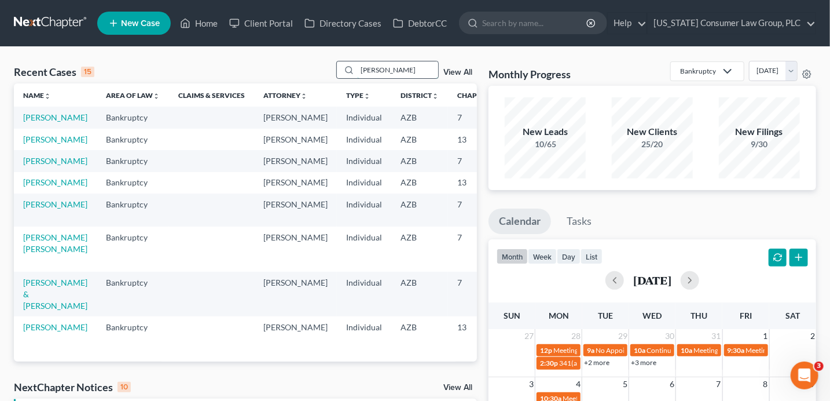
type input "strickland"
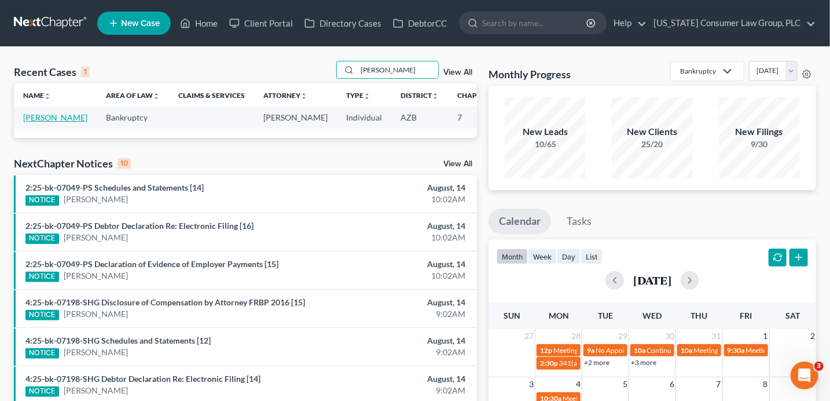
click at [27, 122] on link "[PERSON_NAME]" at bounding box center [55, 117] width 64 height 10
select select "1"
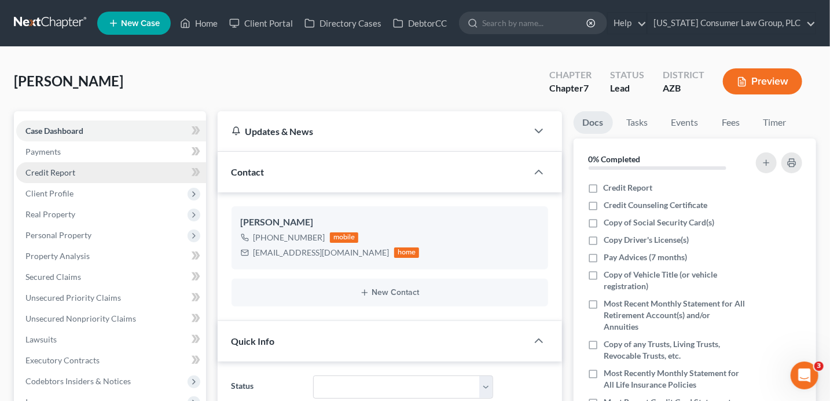
click at [116, 168] on link "Credit Report" at bounding box center [111, 172] width 190 height 21
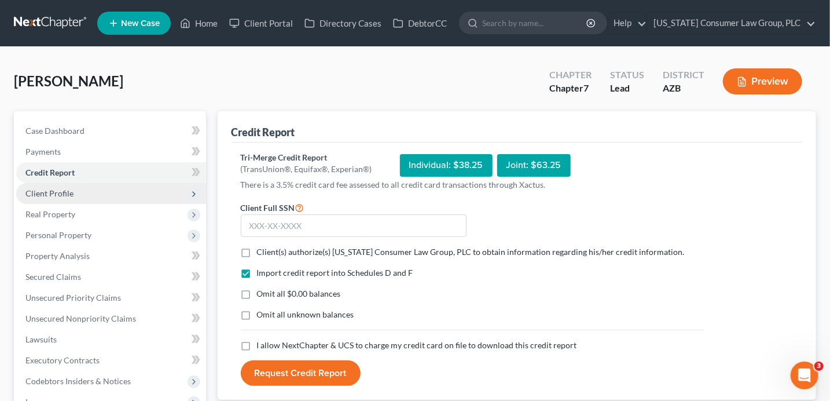
click at [137, 192] on span "Client Profile" at bounding box center [111, 193] width 190 height 21
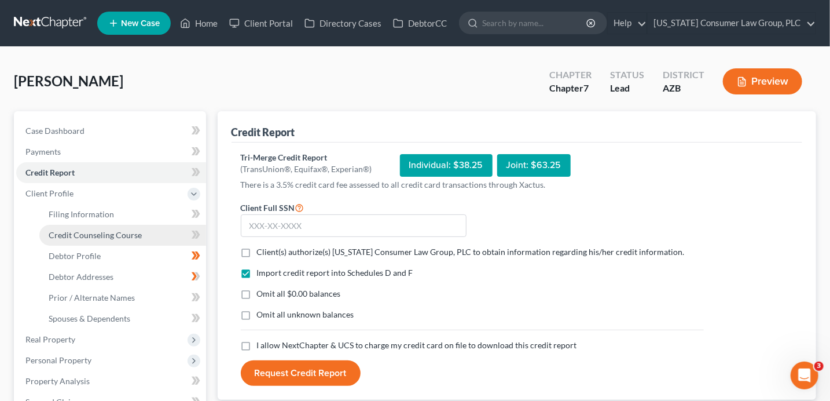
click at [142, 231] on link "Credit Counseling Course" at bounding box center [122, 235] width 167 height 21
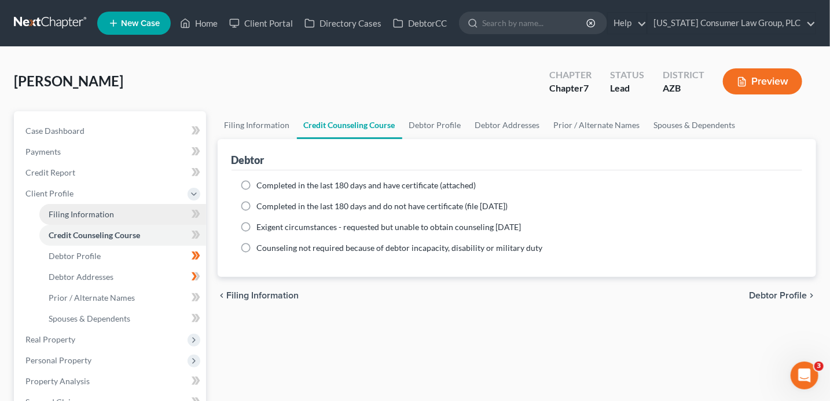
click at [147, 217] on link "Filing Information" at bounding box center [122, 214] width 167 height 21
select select "1"
select select "0"
select select "3"
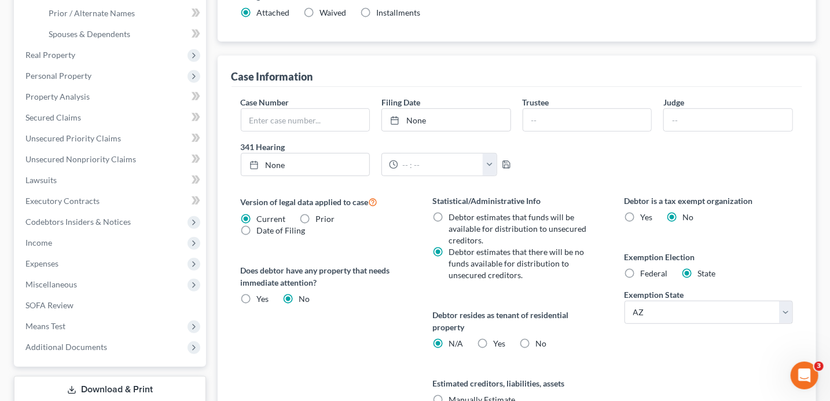
scroll to position [285, 0]
click at [493, 341] on label "Yes Yes" at bounding box center [499, 342] width 12 height 12
click at [498, 341] on input "Yes Yes" at bounding box center [502, 340] width 8 height 8
radio input "true"
radio input "false"
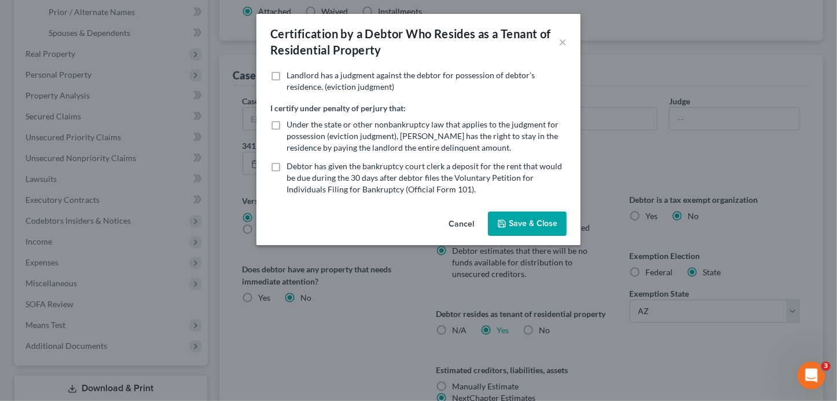
click at [539, 223] on button "Save & Close" at bounding box center [527, 223] width 79 height 24
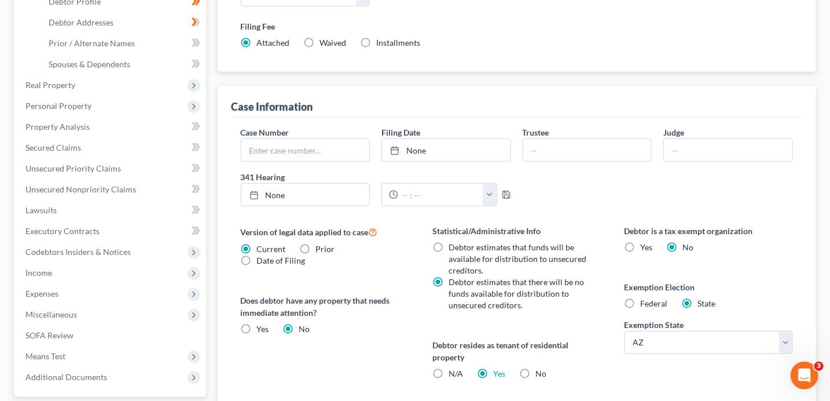
scroll to position [204, 0]
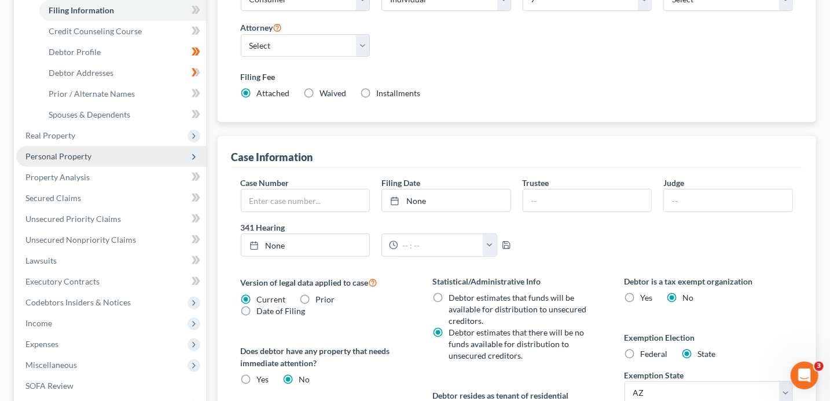
click at [66, 156] on span "Personal Property" at bounding box center [58, 156] width 66 height 10
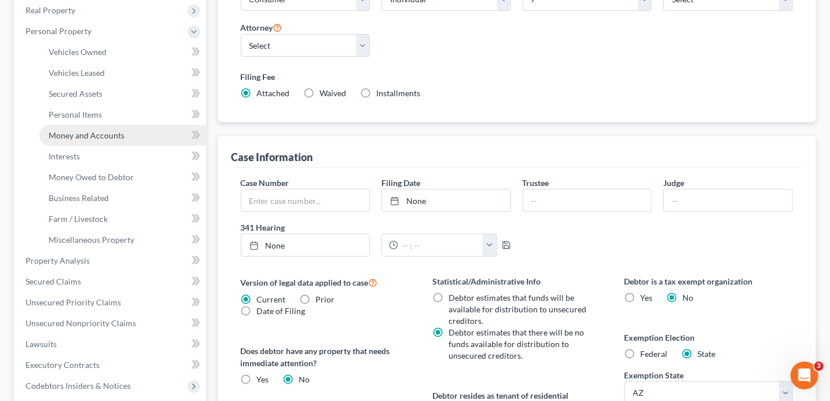
click at [101, 132] on span "Money and Accounts" at bounding box center [87, 135] width 76 height 10
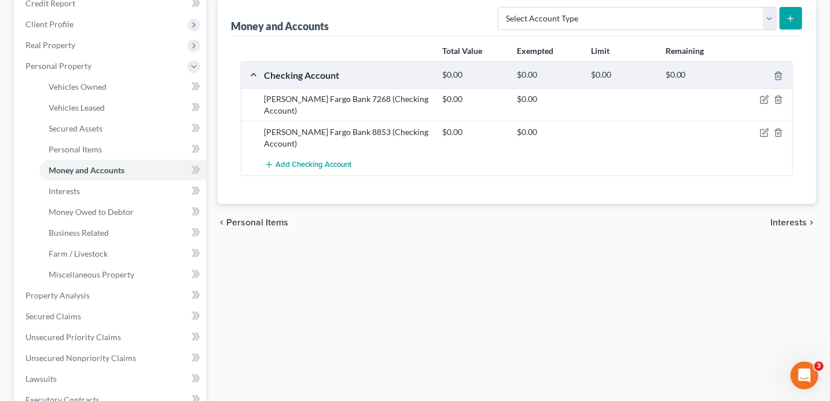
scroll to position [174, 0]
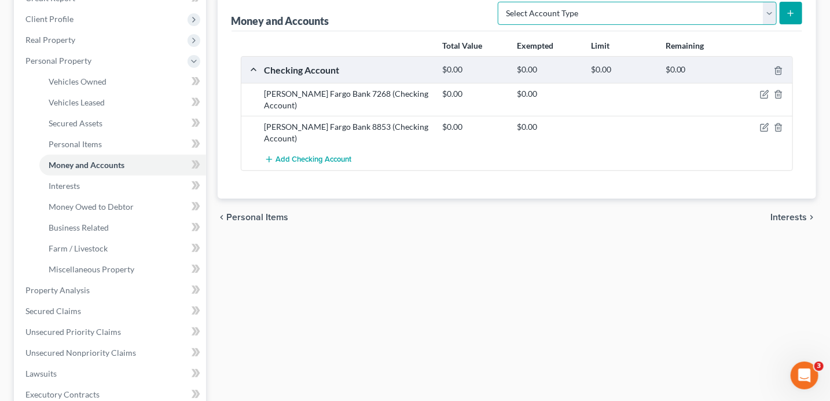
click at [609, 16] on select "Select Account Type Brokerage (A/B: 18, SOFA: 20) Cash on Hand (A/B: 16) Certif…" at bounding box center [637, 13] width 279 height 23
select select "other"
click at [797, 13] on button "submit" at bounding box center [791, 13] width 23 height 23
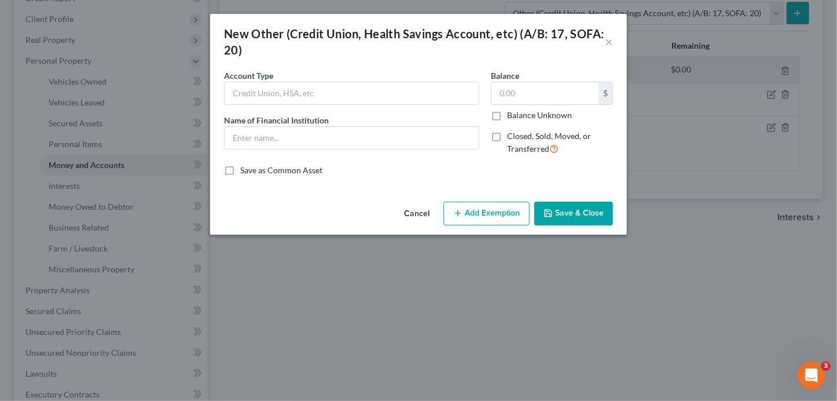
click at [330, 149] on div "Account Type Name of Financial Institution *" at bounding box center [351, 116] width 267 height 95
click at [328, 123] on span "Name of Financial Institution" at bounding box center [276, 120] width 105 height 10
click at [328, 131] on input "text" at bounding box center [352, 138] width 254 height 22
type input "PayPal"
click at [575, 211] on button "Save & Close" at bounding box center [574, 214] width 79 height 24
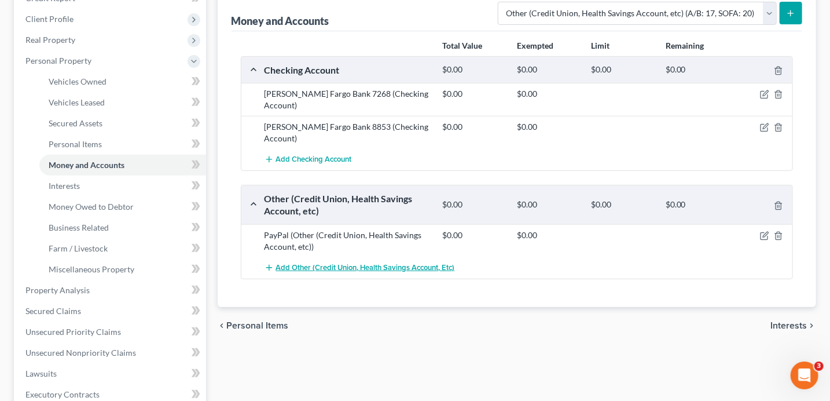
click at [337, 263] on span "Add Other (Credit Union, Health Savings Account, etc)" at bounding box center [365, 267] width 179 height 9
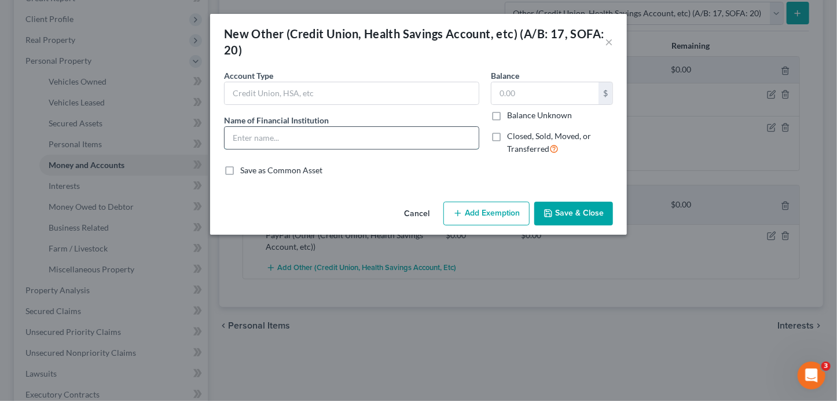
click at [294, 142] on input "text" at bounding box center [352, 138] width 254 height 22
type input "Venmo"
click at [561, 209] on button "Save & Close" at bounding box center [574, 214] width 79 height 24
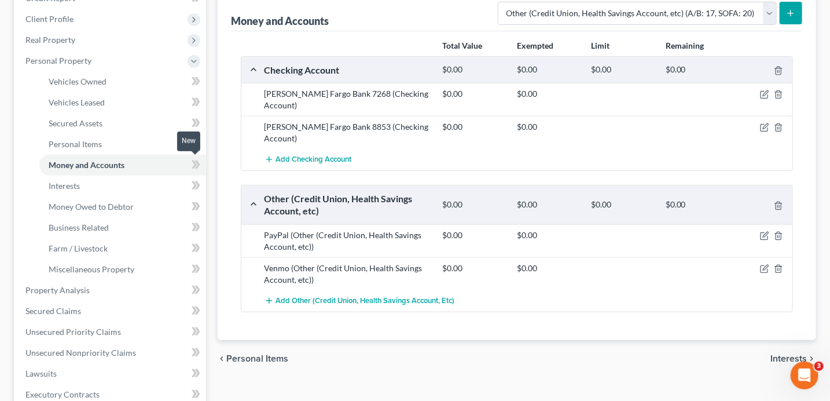
click at [193, 172] on span at bounding box center [196, 166] width 20 height 17
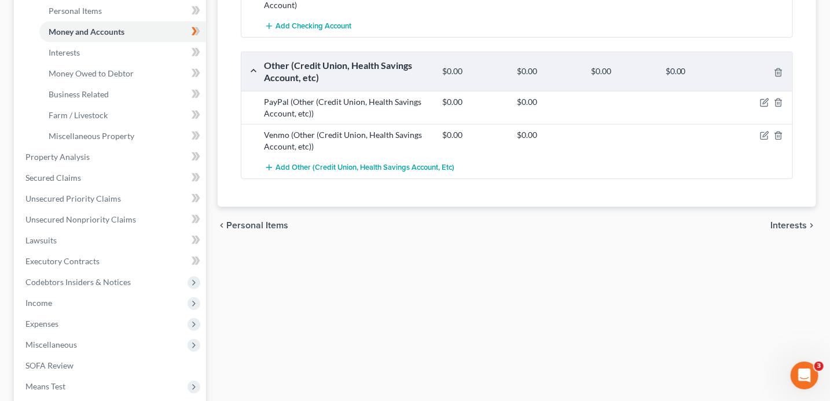
scroll to position [319, 0]
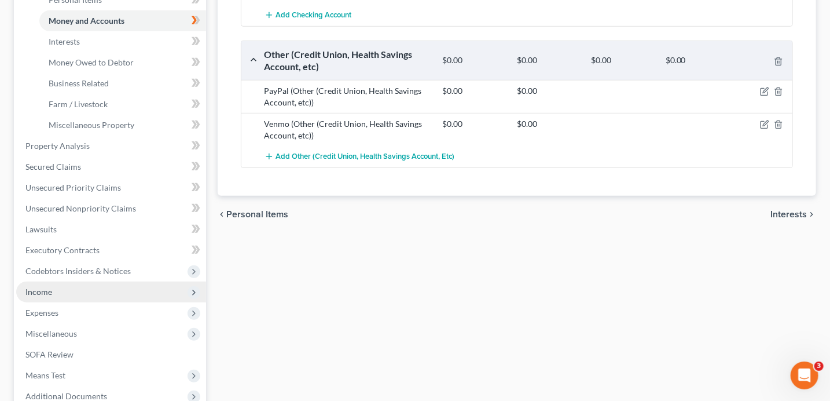
click at [56, 294] on span "Income" at bounding box center [111, 291] width 190 height 21
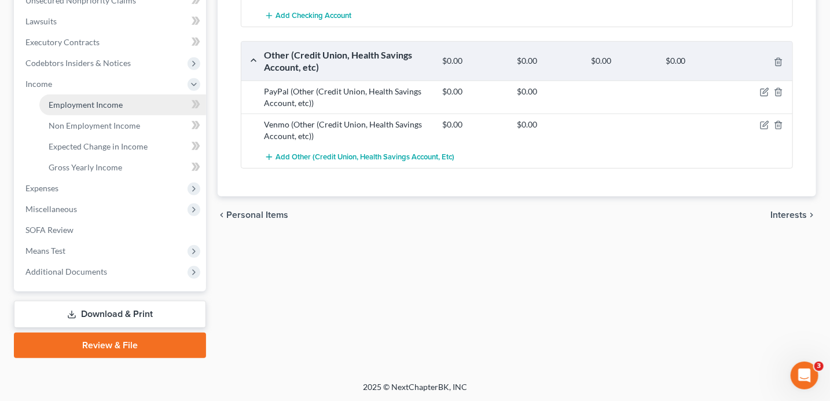
click at [115, 103] on span "Employment Income" at bounding box center [86, 105] width 74 height 10
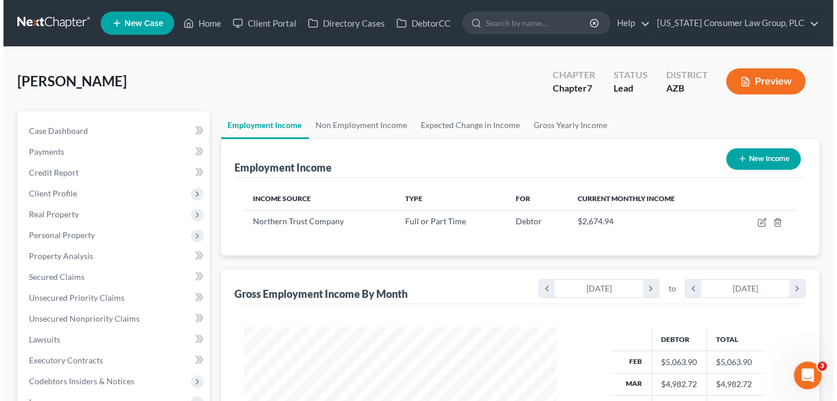
scroll to position [206, 336]
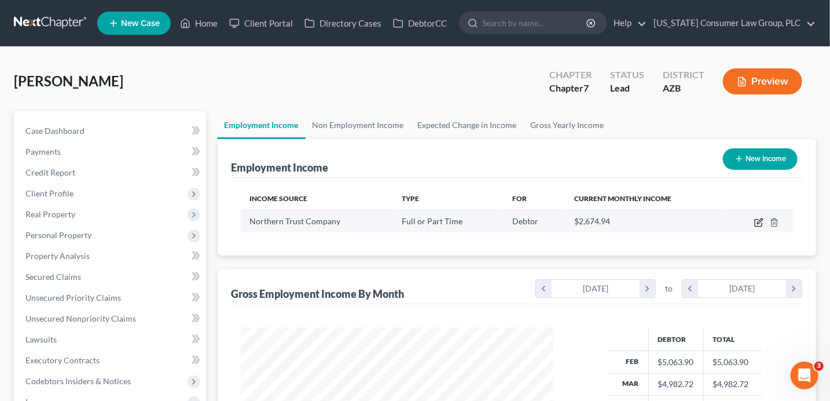
click at [757, 225] on icon "button" at bounding box center [759, 222] width 9 height 9
select select "0"
select select "14"
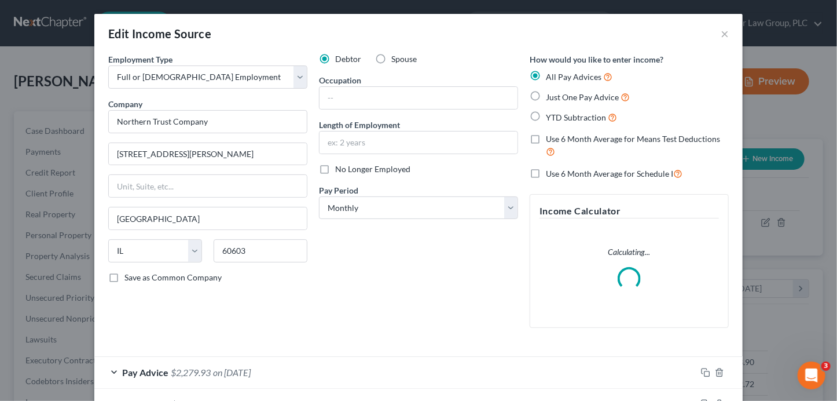
scroll to position [206, 339]
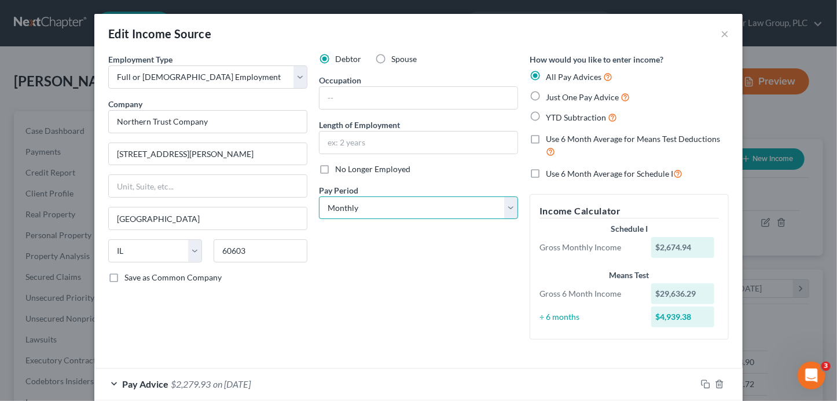
click at [341, 208] on select "Select Monthly Twice Monthly Every Other Week Weekly" at bounding box center [418, 207] width 199 height 23
select select "1"
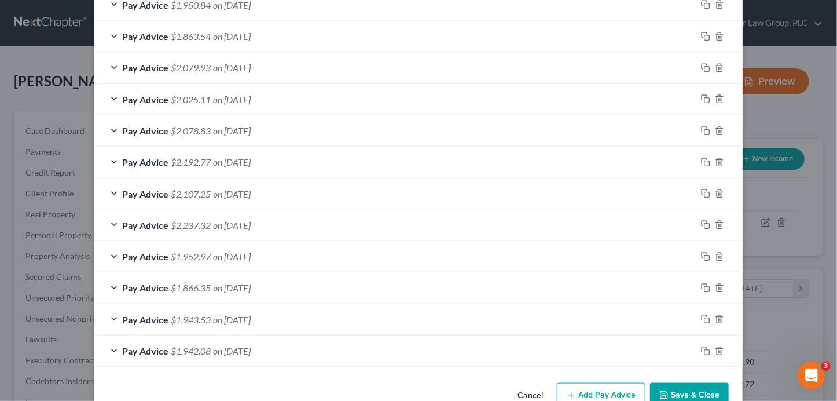
scroll to position [555, 0]
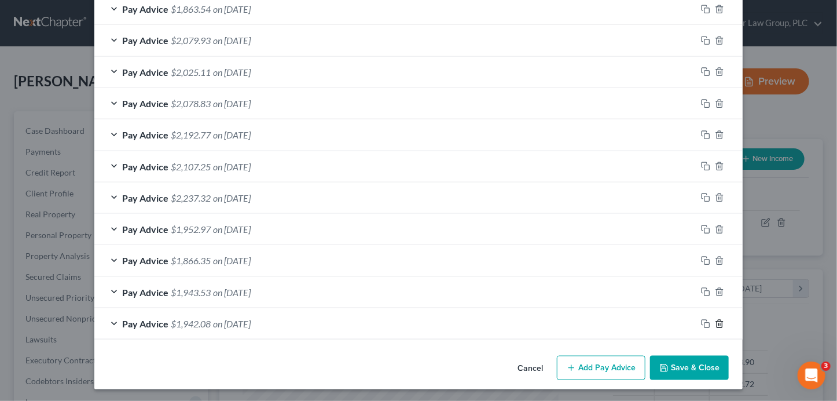
click at [719, 320] on icon "button" at bounding box center [719, 324] width 5 height 8
click at [719, 319] on icon "button" at bounding box center [719, 323] width 5 height 8
click at [719, 320] on icon "button" at bounding box center [719, 324] width 5 height 8
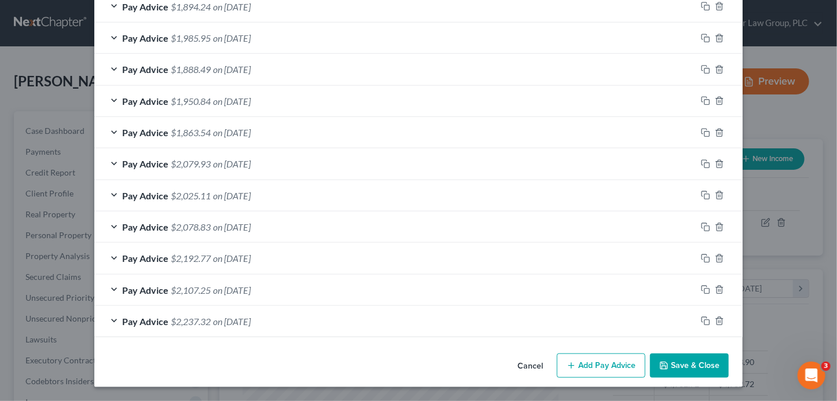
scroll to position [430, 0]
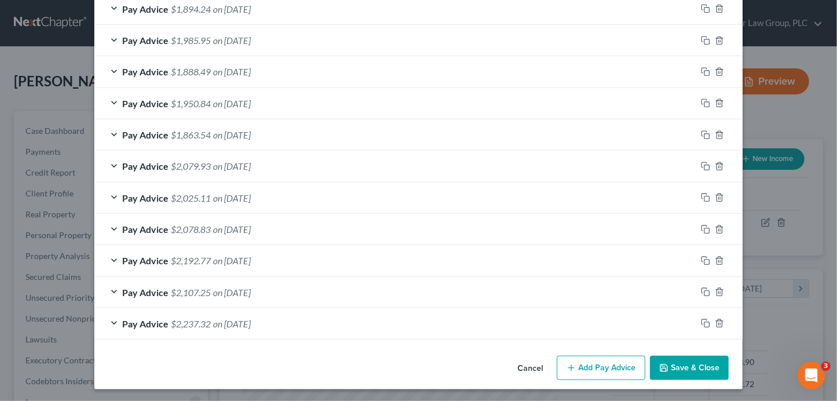
click at [432, 318] on div "Pay Advice $2,237.32 on 02/14/2025" at bounding box center [395, 323] width 602 height 31
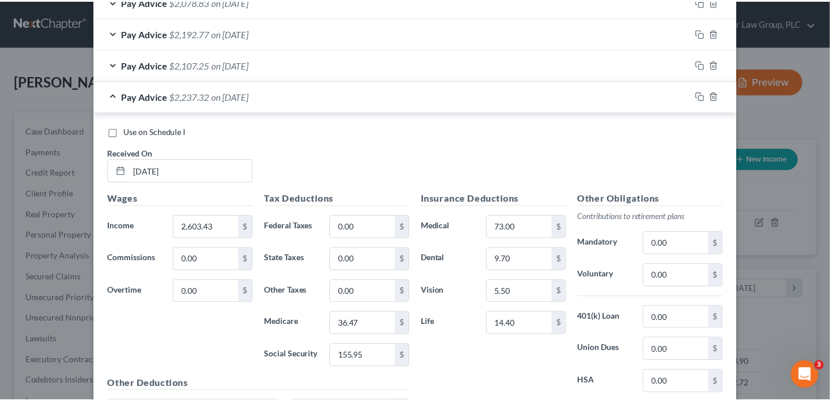
scroll to position [776, 0]
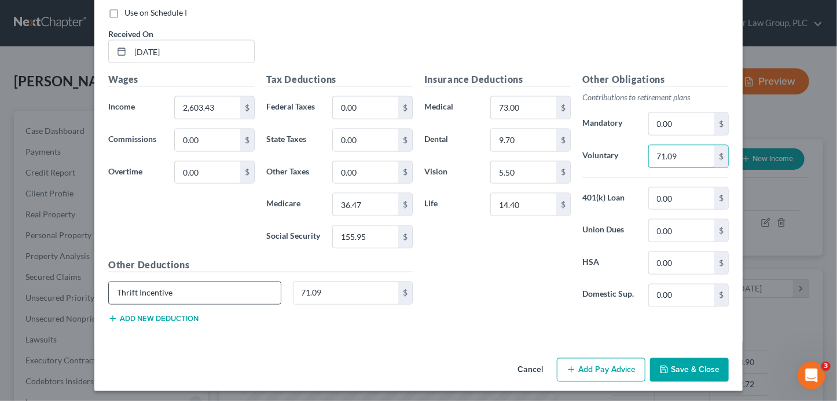
type input "71.09"
click at [213, 292] on input "Thrift Incentive" at bounding box center [195, 293] width 172 height 22
click at [685, 369] on button "Save & Close" at bounding box center [689, 370] width 79 height 24
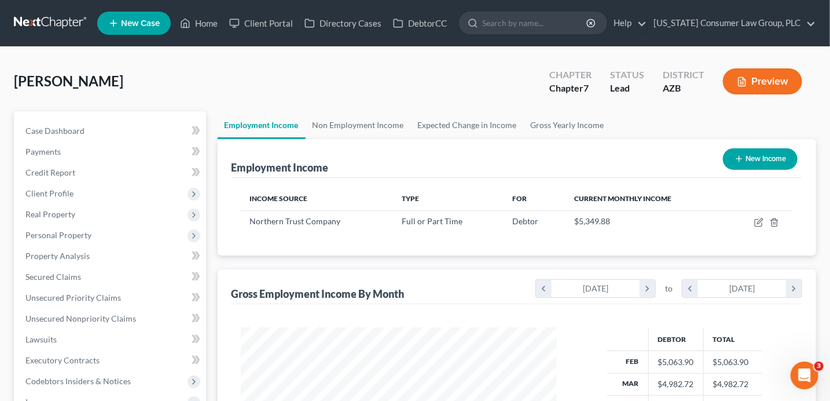
scroll to position [578898, 578769]
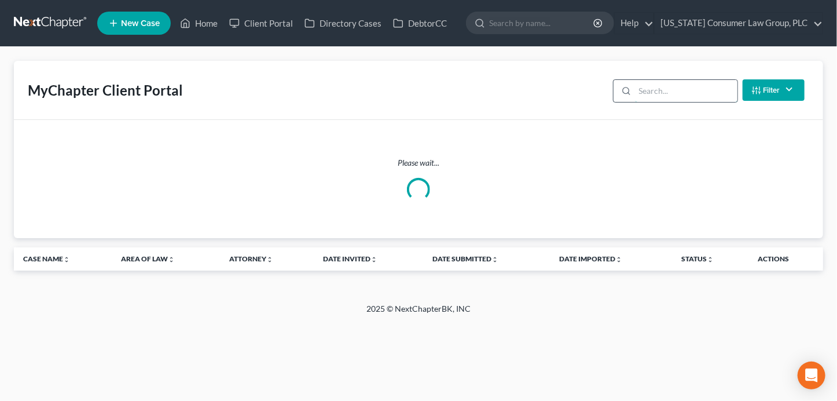
click at [687, 89] on input "search" at bounding box center [686, 91] width 103 height 22
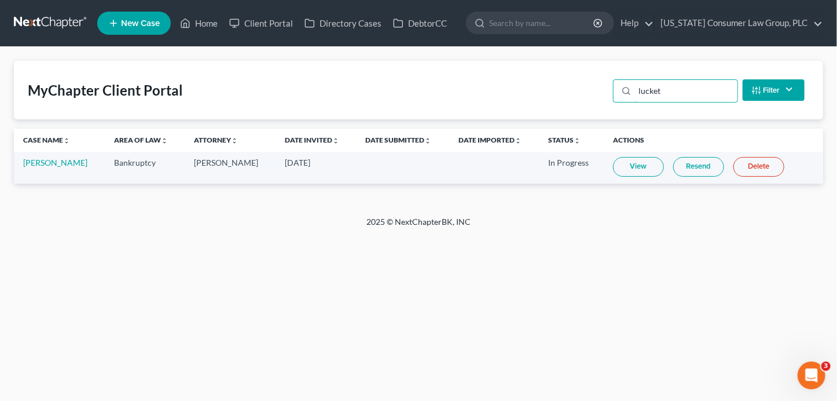
type input "lucket"
click at [639, 171] on link "View" at bounding box center [638, 167] width 51 height 20
click at [681, 167] on link "Resend" at bounding box center [698, 167] width 51 height 20
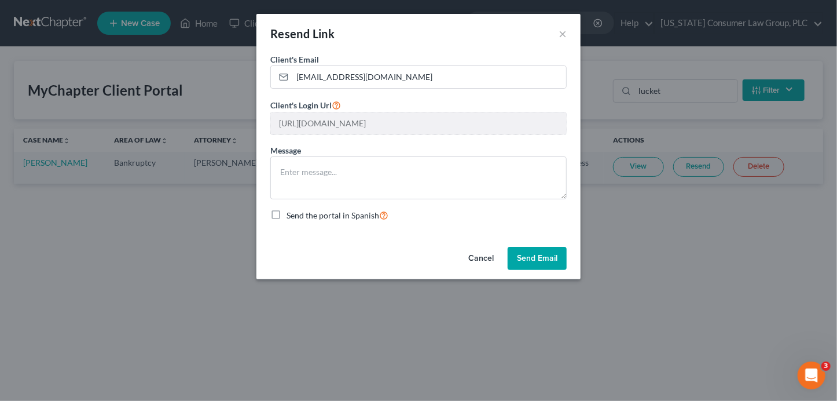
click at [534, 261] on button "Send Email" at bounding box center [537, 258] width 59 height 23
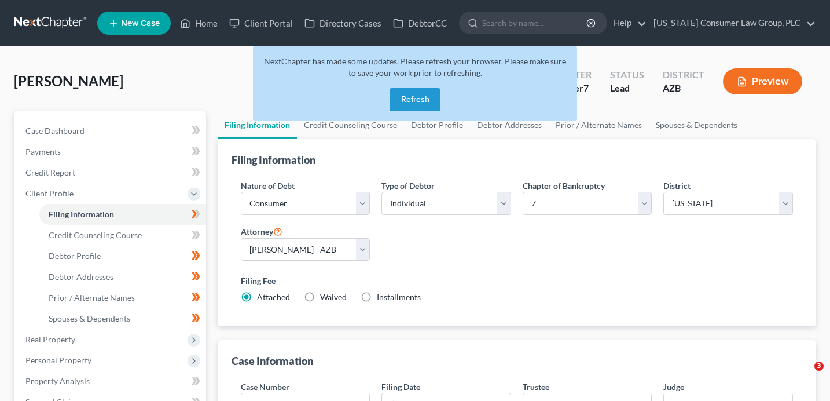
select select "1"
select select "0"
select select "4"
select select "0"
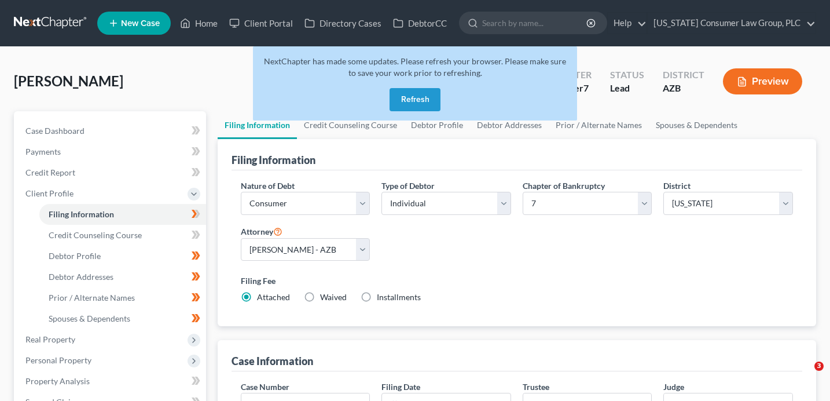
select select "3"
click at [419, 96] on button "Refresh" at bounding box center [415, 99] width 51 height 23
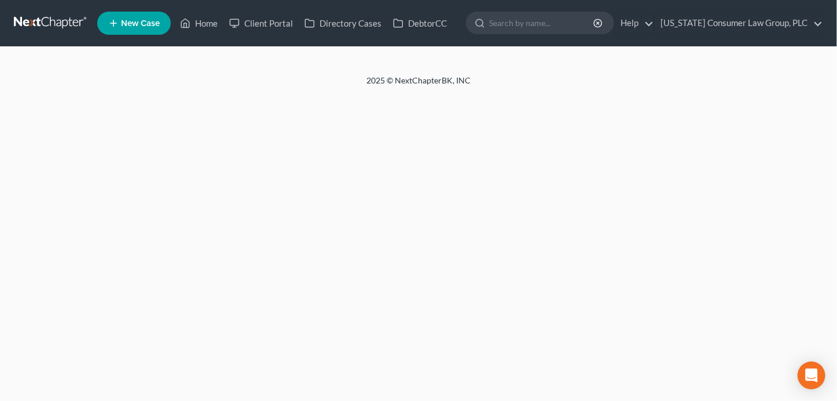
select select "1"
select select "0"
select select "3"
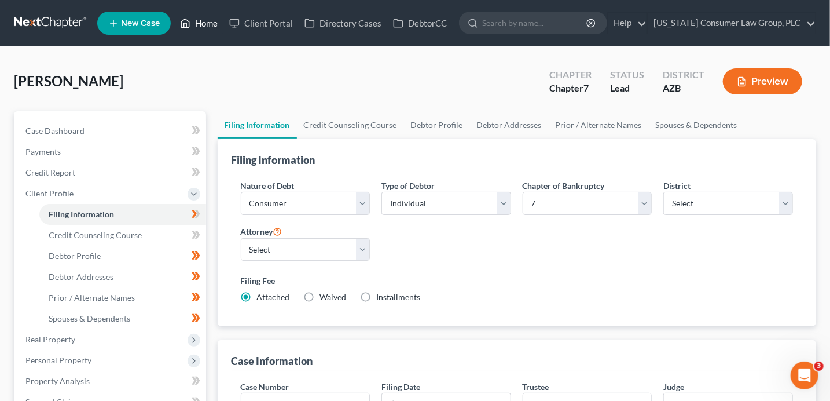
click at [211, 20] on link "Home" at bounding box center [198, 23] width 49 height 21
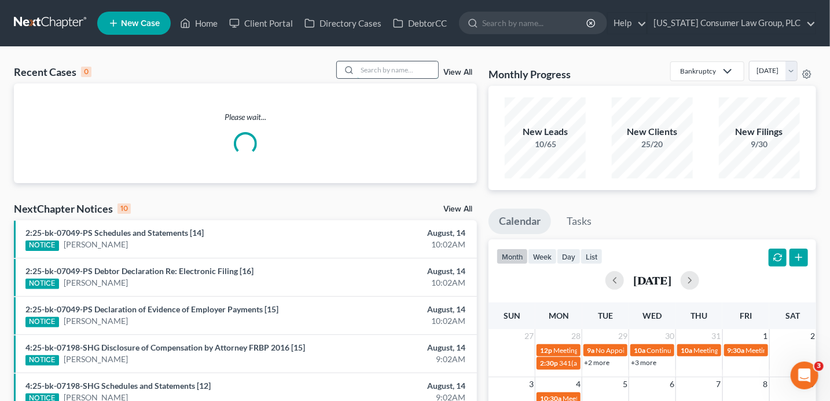
click at [382, 72] on input "search" at bounding box center [397, 69] width 81 height 17
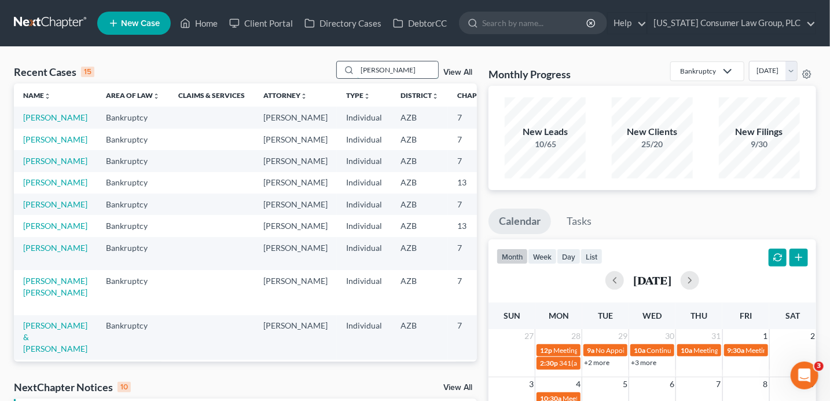
type input "[PERSON_NAME]"
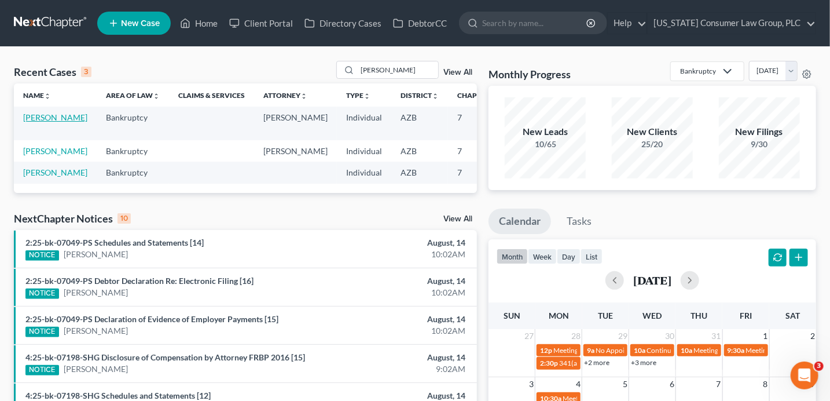
click at [31, 122] on link "[PERSON_NAME]" at bounding box center [55, 117] width 64 height 10
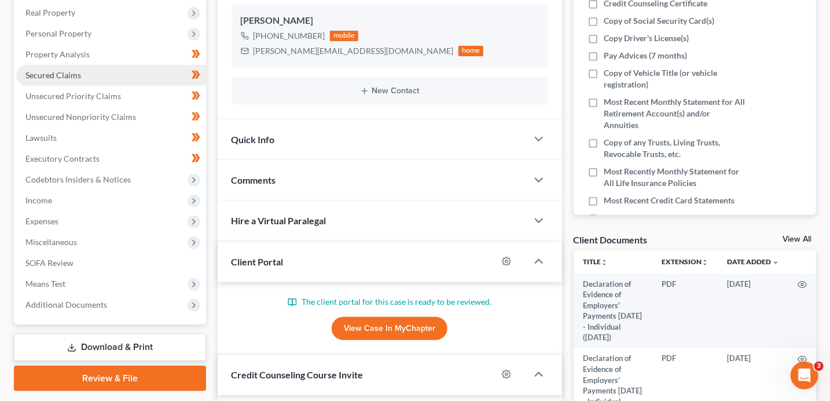
scroll to position [246, 0]
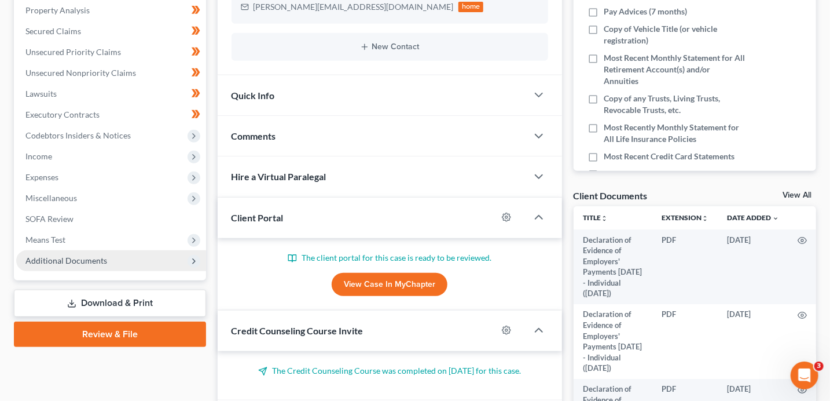
click at [82, 263] on span "Additional Documents" at bounding box center [66, 260] width 82 height 10
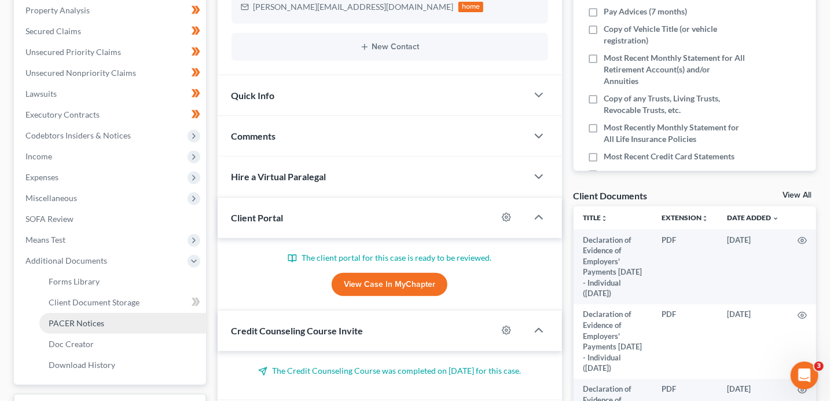
click at [102, 318] on span "PACER Notices" at bounding box center [77, 323] width 56 height 10
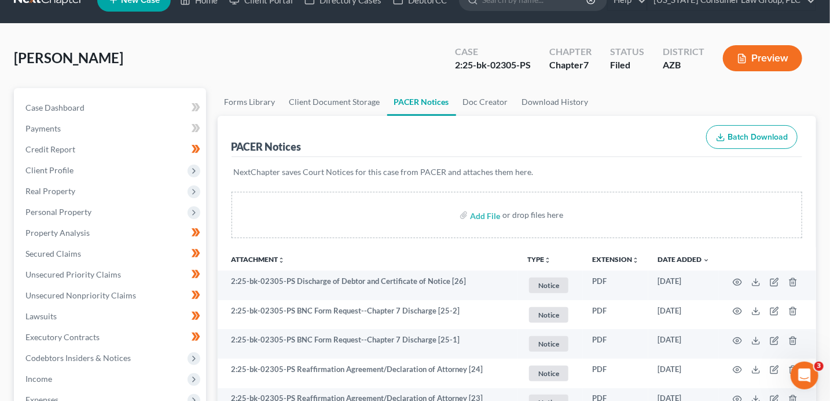
scroll to position [34, 0]
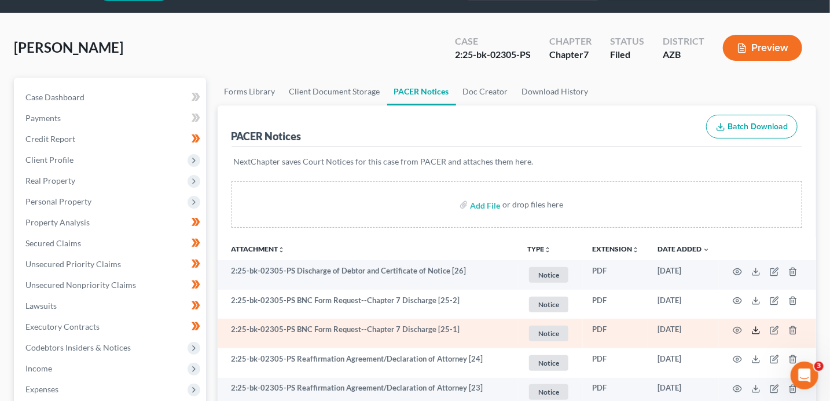
click at [757, 332] on icon at bounding box center [756, 332] width 7 height 2
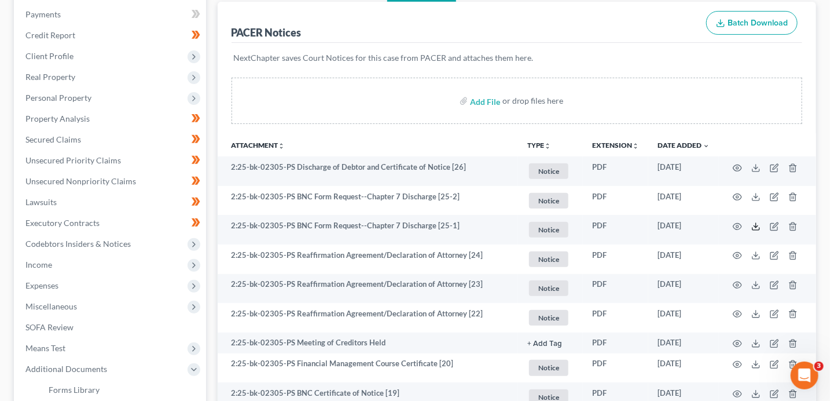
scroll to position [138, 0]
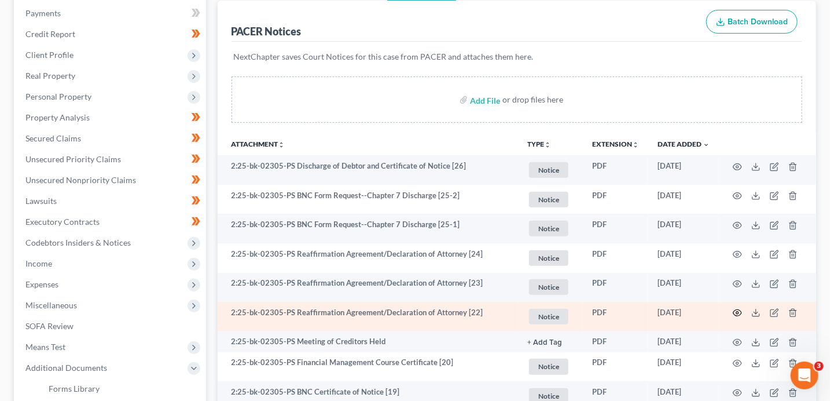
click at [738, 314] on icon "button" at bounding box center [737, 312] width 9 height 9
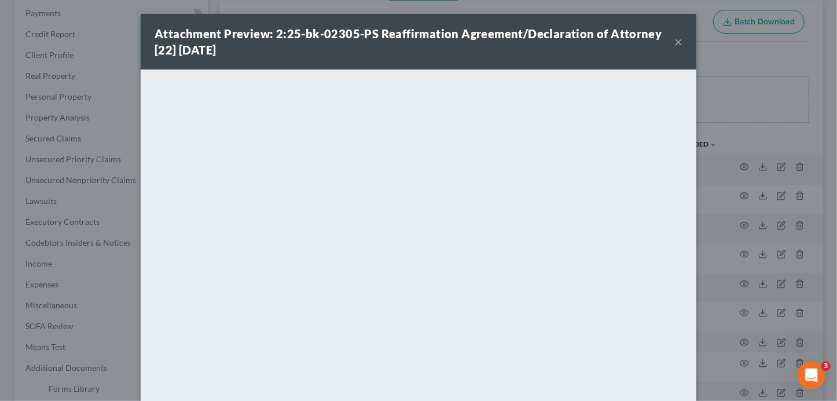
click at [676, 39] on button "×" at bounding box center [679, 42] width 8 height 14
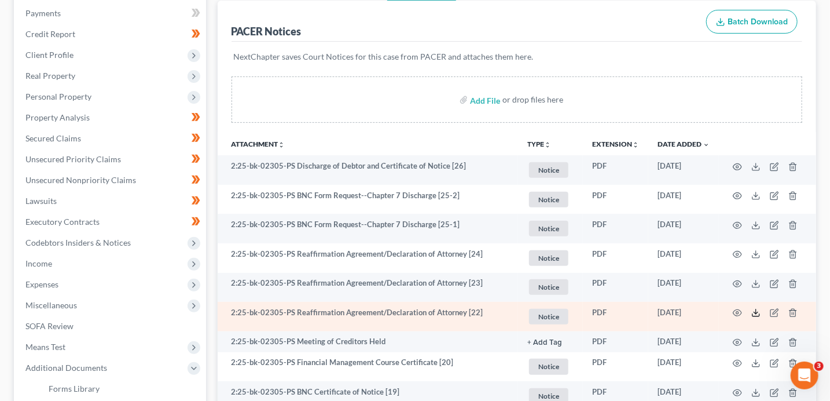
click at [757, 314] on icon at bounding box center [756, 312] width 9 height 9
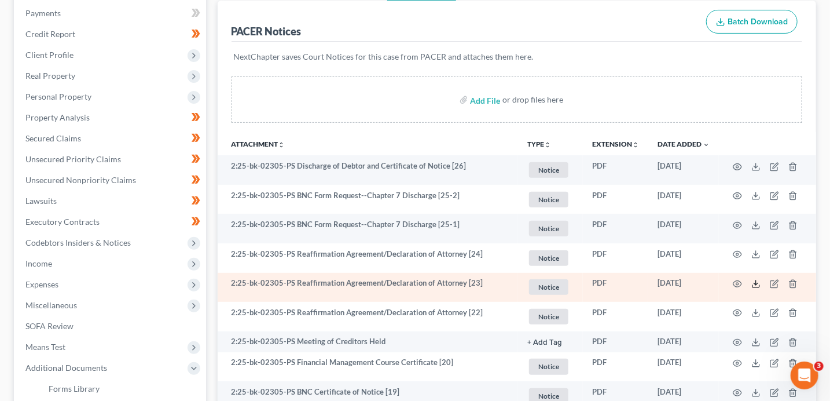
click at [754, 285] on icon at bounding box center [756, 283] width 9 height 9
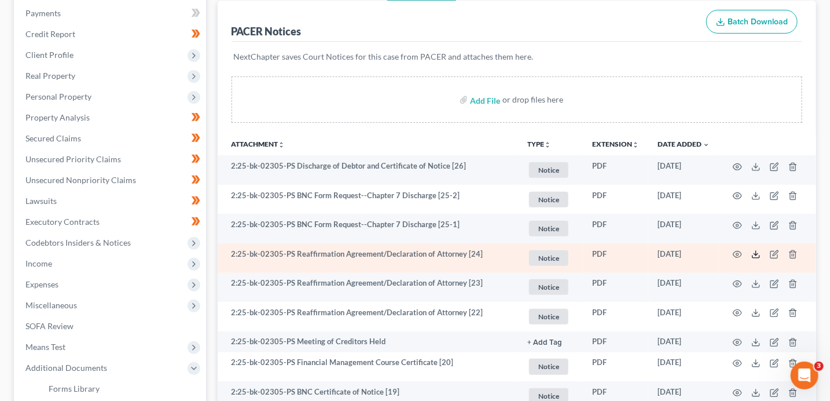
click at [757, 254] on polyline at bounding box center [757, 255] width 4 height 2
